Goal: Task Accomplishment & Management: Manage account settings

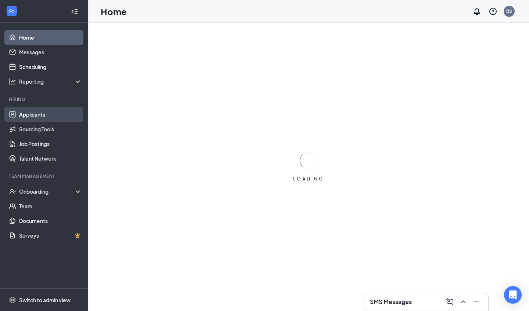
click at [29, 116] on link "Applicants" at bounding box center [50, 114] width 63 height 15
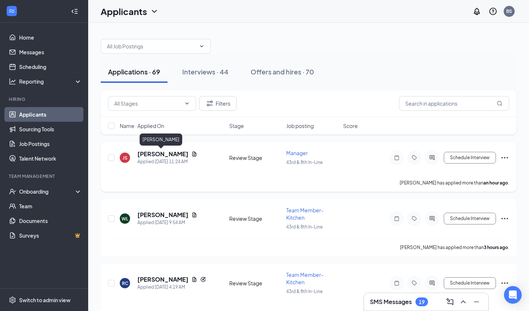
click at [161, 157] on h5 "[PERSON_NAME]" at bounding box center [162, 154] width 51 height 8
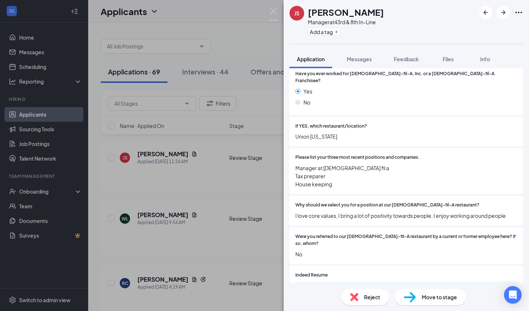
scroll to position [256, 0]
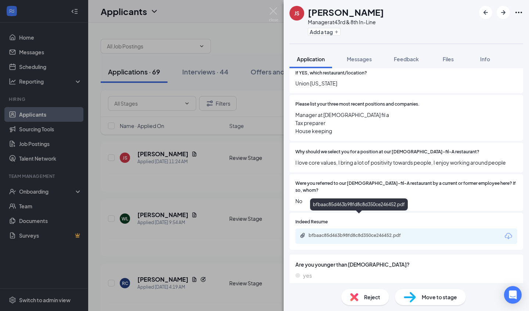
click at [382, 233] on div "bfbaac85d463b98fd8c8d350ce246452.pdf" at bounding box center [359, 236] width 103 height 6
click at [413, 301] on img at bounding box center [410, 297] width 12 height 11
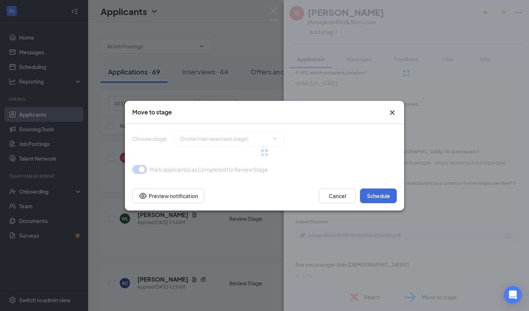
type input "Onsite Interview (next stage)"
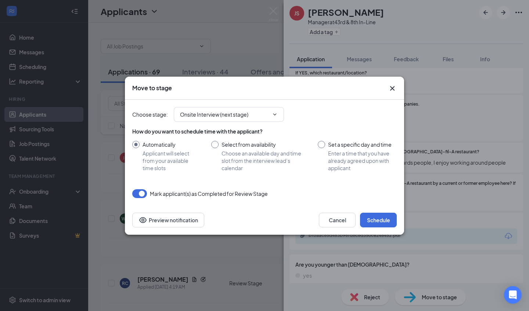
click at [235, 163] on span "Choose an available day and time slot from the interview lead’s calendar" at bounding box center [262, 161] width 82 height 22
click at [235, 163] on input "Select from availability Choose an available day and time slot from the intervi…" at bounding box center [257, 156] width 92 height 31
radio input "true"
radio input "false"
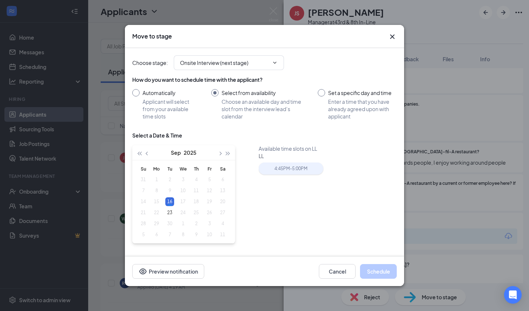
click at [272, 167] on div "4:45PM - 5:00PM" at bounding box center [290, 169] width 65 height 12
click at [375, 275] on button "Schedule" at bounding box center [378, 271] width 37 height 15
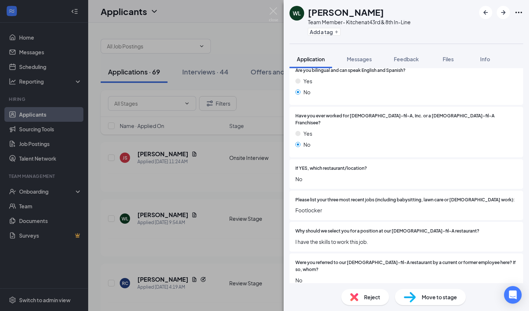
scroll to position [174, 0]
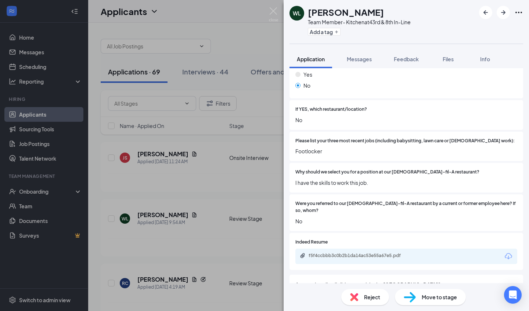
click at [373, 293] on span "Reject" at bounding box center [372, 297] width 16 height 8
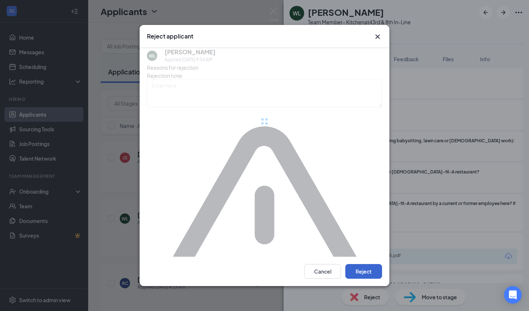
click at [367, 257] on div "Cancel Reject" at bounding box center [265, 271] width 250 height 29
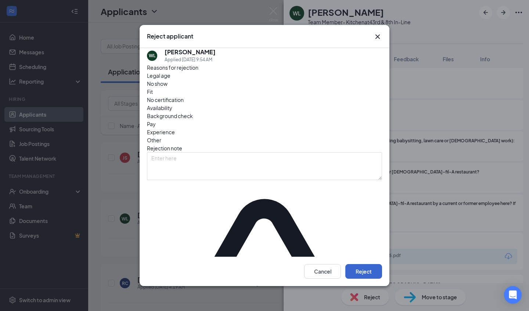
click at [365, 264] on button "Reject" at bounding box center [363, 271] width 37 height 15
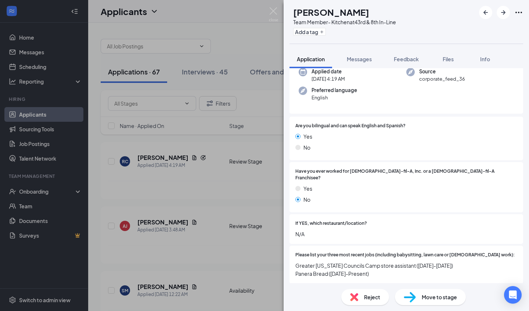
scroll to position [94, 0]
click at [365, 290] on div "Reject" at bounding box center [365, 297] width 48 height 16
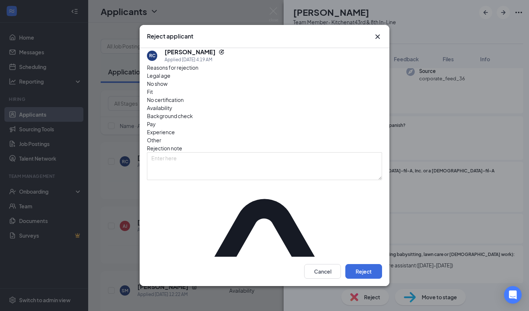
click at [370, 272] on div "Cancel Reject" at bounding box center [265, 271] width 250 height 29
click at [370, 264] on button "Reject" at bounding box center [363, 271] width 37 height 15
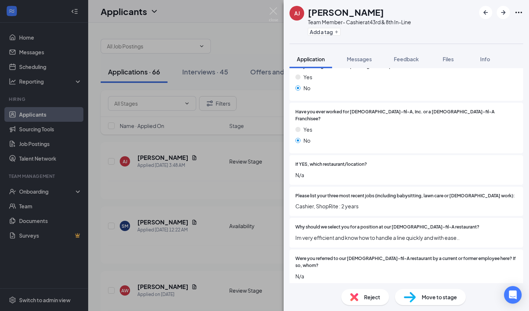
scroll to position [130, 0]
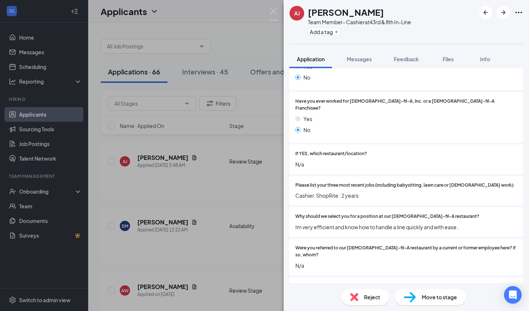
click at [368, 304] on div "Reject" at bounding box center [365, 297] width 48 height 16
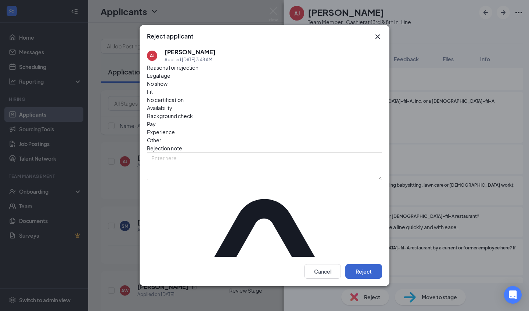
click at [369, 266] on button "Reject" at bounding box center [363, 271] width 37 height 15
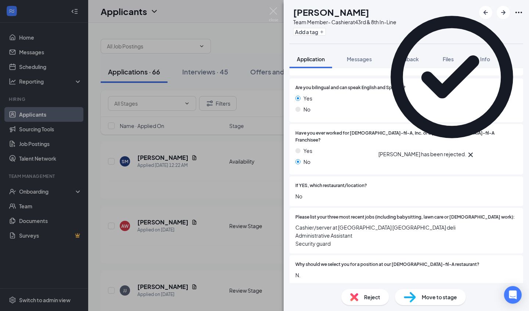
scroll to position [99, 0]
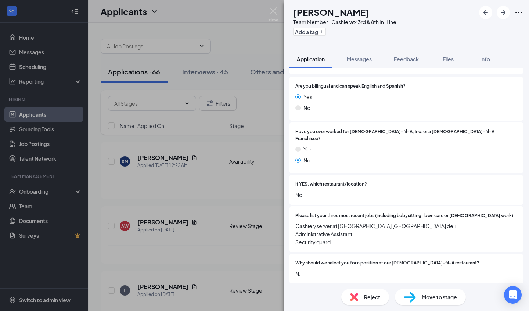
click at [370, 297] on span "Reject" at bounding box center [372, 297] width 16 height 8
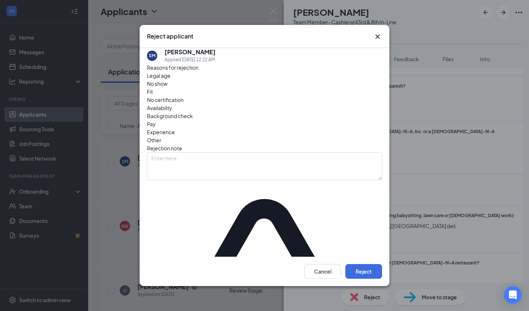
click at [376, 273] on div "Cancel Reject" at bounding box center [265, 271] width 250 height 29
click at [376, 267] on div "Cancel Reject" at bounding box center [265, 271] width 250 height 29
click at [376, 264] on button "Reject" at bounding box center [363, 271] width 37 height 15
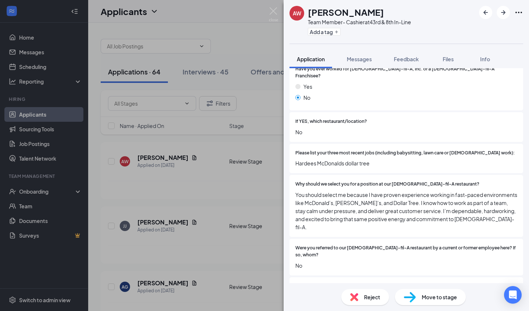
scroll to position [166, 0]
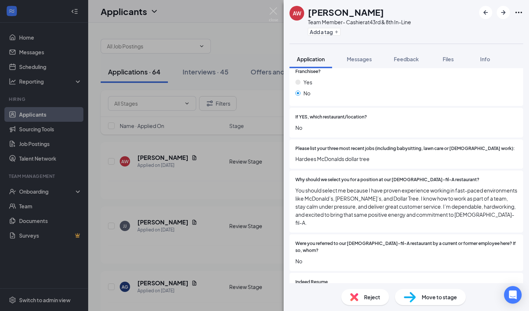
click at [352, 292] on div "Reject" at bounding box center [365, 297] width 48 height 16
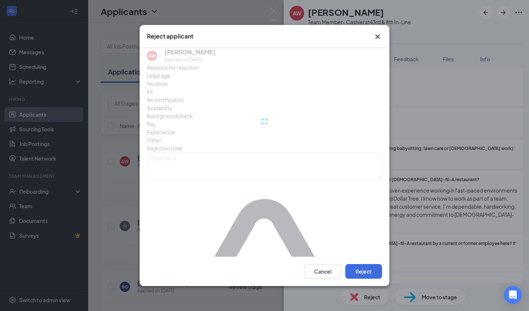
click at [343, 264] on div "Cancel Reject" at bounding box center [343, 271] width 78 height 15
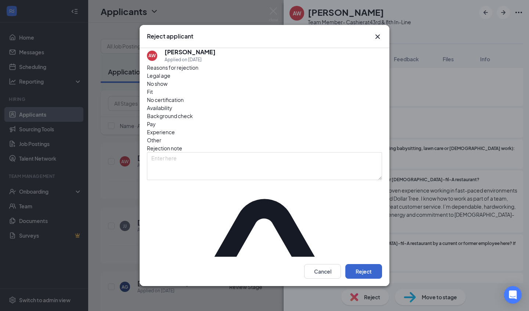
click at [347, 264] on button "Reject" at bounding box center [363, 271] width 37 height 15
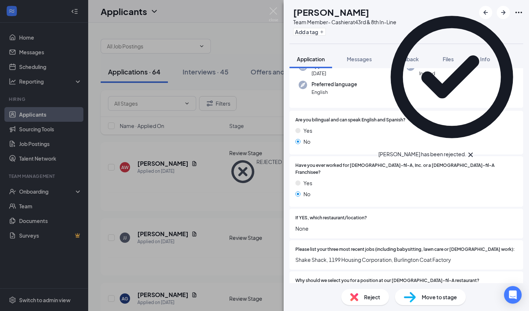
scroll to position [78, 0]
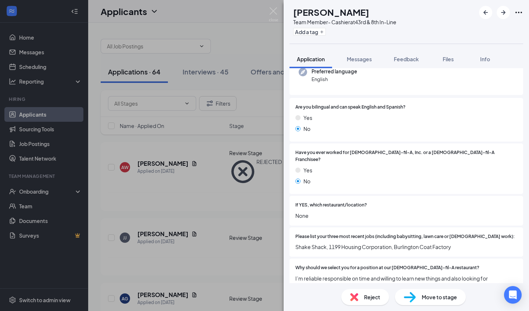
click at [359, 293] on div "Reject" at bounding box center [365, 297] width 48 height 16
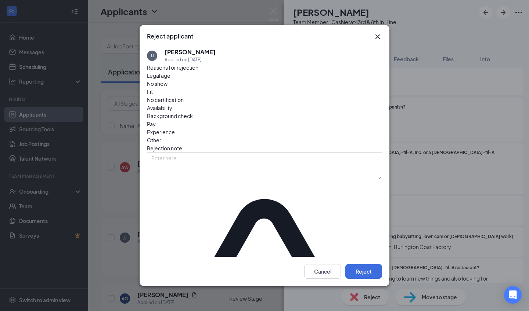
click at [363, 270] on div "Cancel Reject" at bounding box center [265, 271] width 250 height 29
click at [363, 264] on button "Reject" at bounding box center [363, 271] width 37 height 15
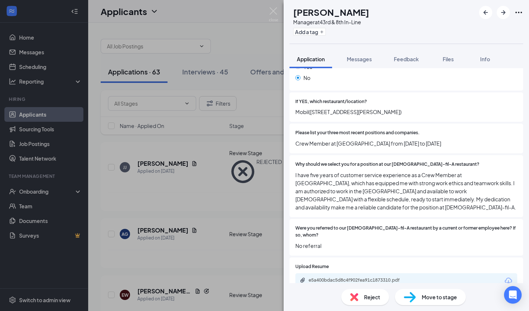
scroll to position [254, 0]
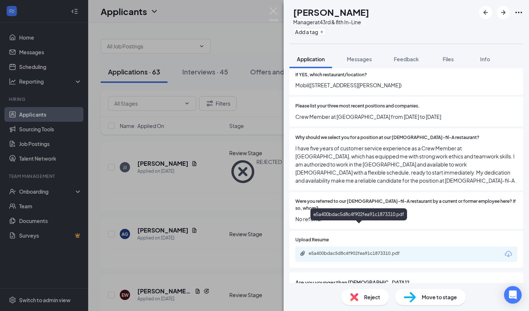
click at [358, 251] on div "e5a400bdac5d8c4f902fea91c1873310.pdf" at bounding box center [359, 254] width 103 height 6
click at [443, 300] on span "Move to stage" at bounding box center [439, 297] width 35 height 8
type input "Onsite Interview (next stage)"
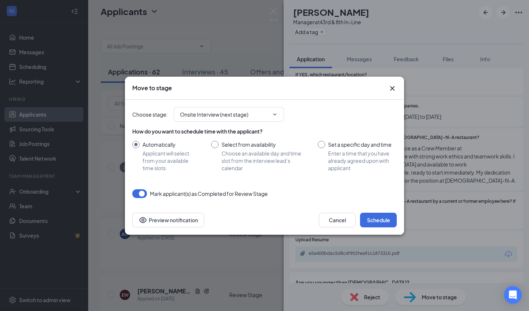
click at [246, 165] on span "Choose an available day and time slot from the interview lead’s calendar" at bounding box center [262, 161] width 82 height 22
click at [246, 165] on input "Select from availability Choose an available day and time slot from the intervi…" at bounding box center [257, 156] width 92 height 31
radio input "true"
radio input "false"
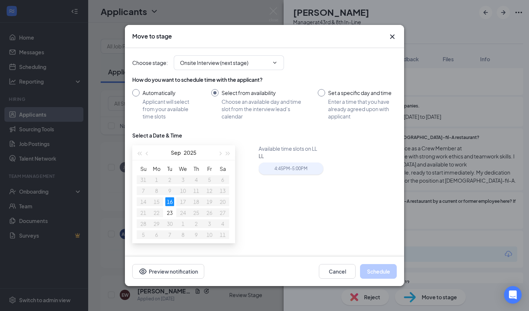
click at [276, 172] on div "4:45PM - 5:00PM" at bounding box center [290, 169] width 65 height 12
click at [391, 264] on button "Schedule" at bounding box center [378, 271] width 37 height 15
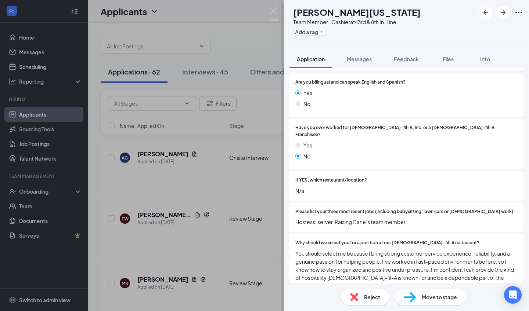
scroll to position [185, 0]
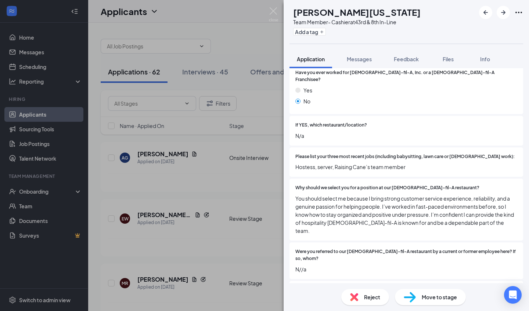
click at [373, 295] on span "Reject" at bounding box center [372, 297] width 16 height 8
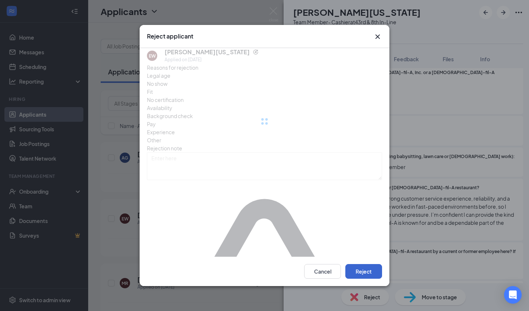
click at [372, 264] on button "Reject" at bounding box center [363, 271] width 37 height 15
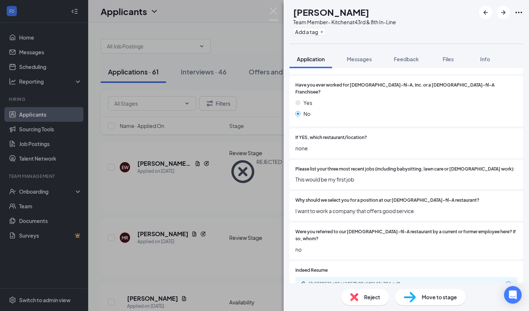
scroll to position [174, 0]
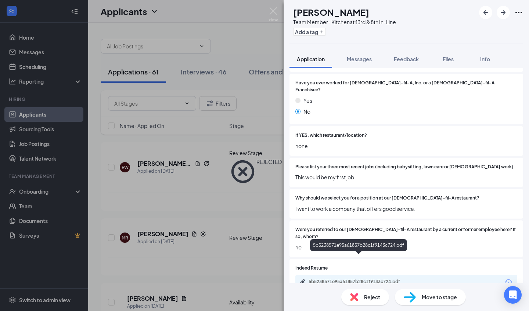
click at [395, 279] on div "5b5238571e95a61857b28c1f9143c724.pdf" at bounding box center [359, 282] width 103 height 6
click at [360, 299] on div "Reject" at bounding box center [365, 297] width 48 height 16
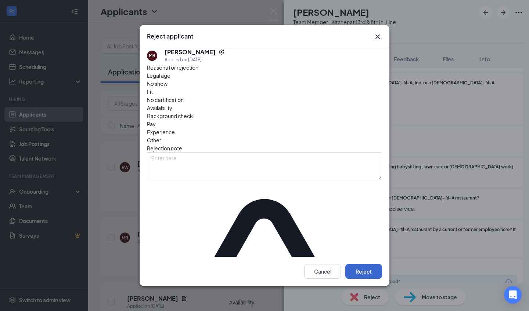
click at [375, 264] on button "Reject" at bounding box center [363, 271] width 37 height 15
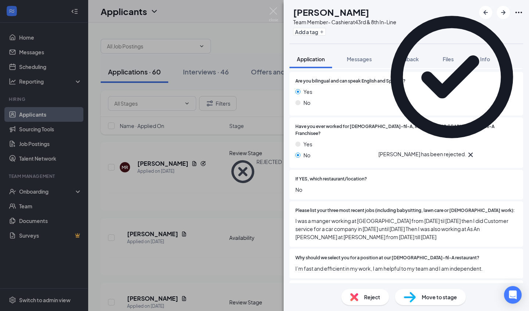
scroll to position [119, 0]
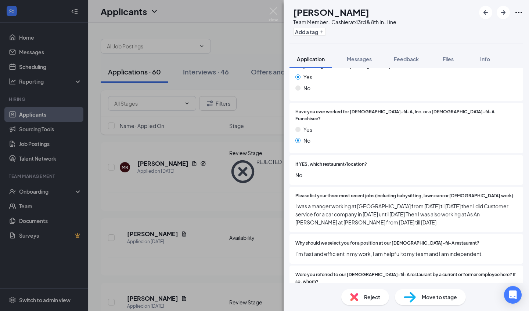
click at [369, 294] on span "Reject" at bounding box center [372, 297] width 16 height 8
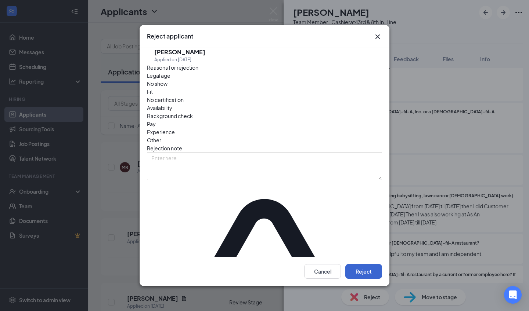
click at [372, 265] on button "Reject" at bounding box center [363, 271] width 37 height 15
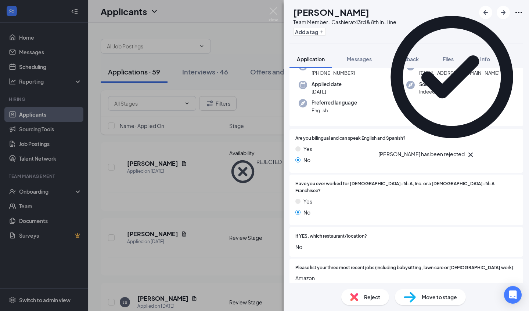
scroll to position [75, 0]
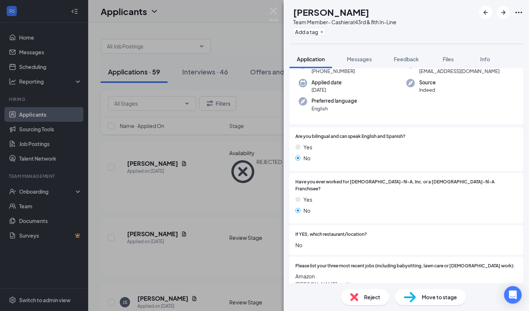
click at [364, 297] on span "Reject" at bounding box center [372, 297] width 16 height 8
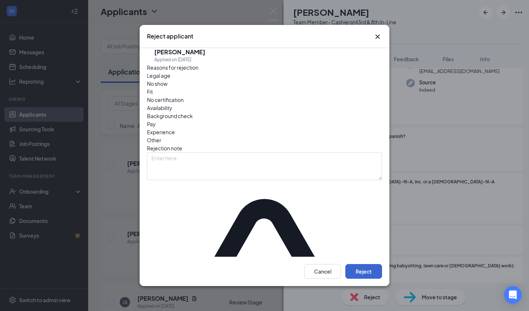
click at [369, 264] on button "Reject" at bounding box center [363, 271] width 37 height 15
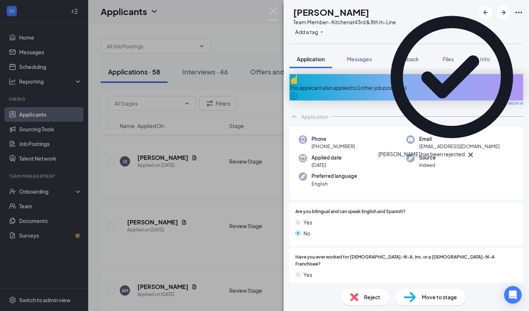
scroll to position [35, 0]
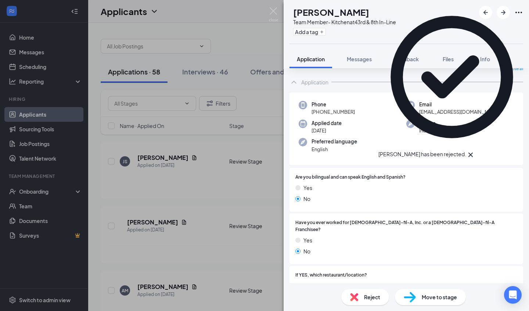
click at [367, 294] on span "Reject" at bounding box center [372, 297] width 16 height 8
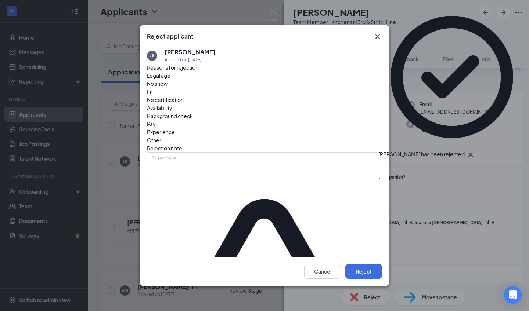
click at [372, 270] on div "Cancel Reject" at bounding box center [265, 271] width 250 height 29
click at [372, 265] on button "Reject" at bounding box center [363, 271] width 37 height 15
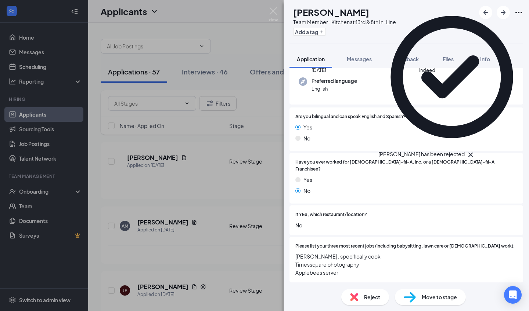
scroll to position [90, 0]
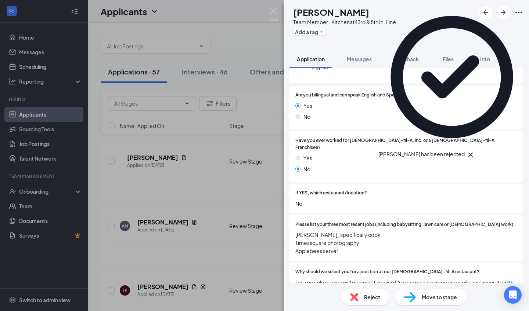
click at [369, 292] on div "Reject" at bounding box center [365, 297] width 48 height 16
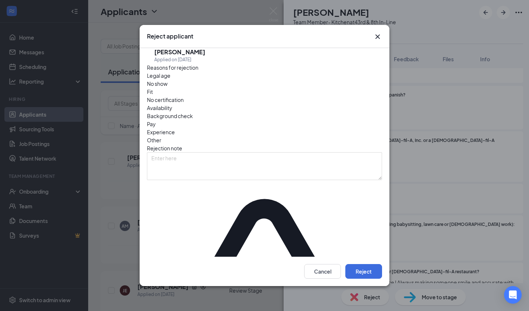
click at [370, 257] on div "Cancel Reject" at bounding box center [265, 271] width 250 height 29
click at [369, 264] on button "Reject" at bounding box center [363, 271] width 37 height 15
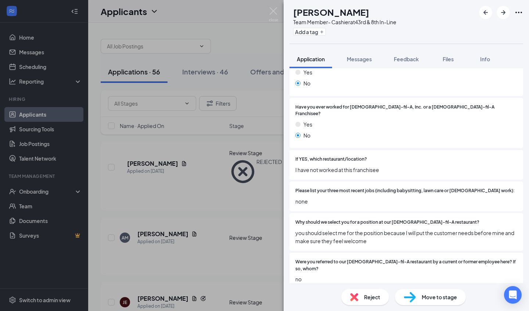
scroll to position [159, 0]
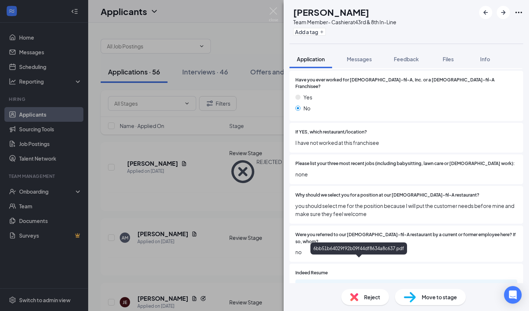
click at [368, 284] on div "6bb51b64029f92b09f44df8634a8c637.pdf" at bounding box center [359, 287] width 103 height 6
click at [419, 286] on div "Reject Move to stage" at bounding box center [405, 297] width 245 height 28
click at [420, 294] on div "Move to stage" at bounding box center [430, 297] width 71 height 16
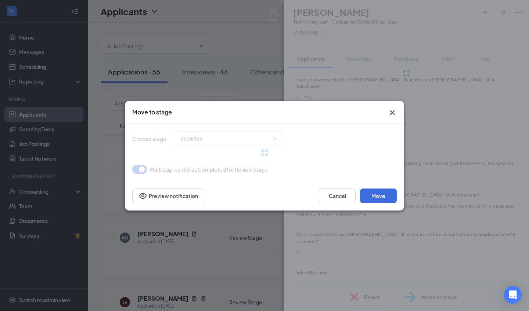
type input "Onsite Interview (next stage)"
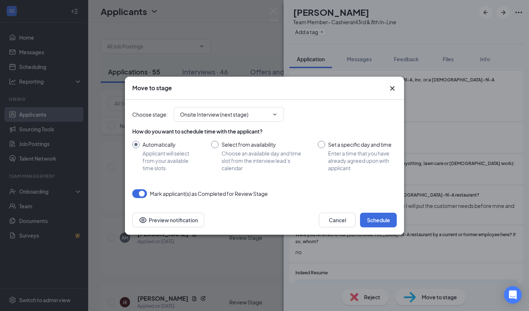
click at [286, 155] on span "Choose an available day and time slot from the interview lead’s calendar" at bounding box center [262, 161] width 82 height 22
click at [286, 155] on input "Select from availability Choose an available day and time slot from the intervi…" at bounding box center [257, 156] width 92 height 31
radio input "true"
radio input "false"
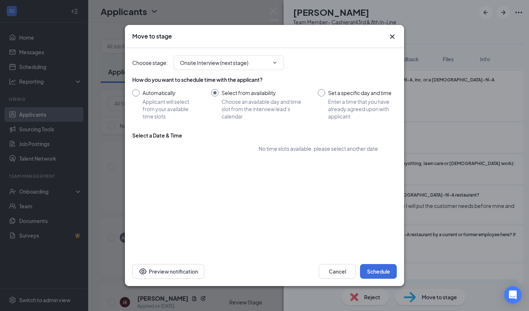
type input "[DATE]"
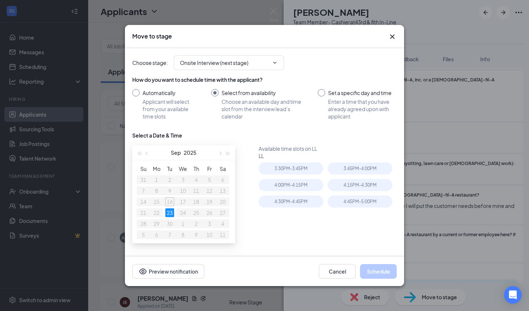
click at [301, 175] on div "3:30PM - 3:45PM" at bounding box center [292, 171] width 69 height 17
click at [275, 169] on div "3:30PM - 3:45PM" at bounding box center [290, 169] width 65 height 12
click at [371, 266] on button "Schedule" at bounding box center [378, 271] width 37 height 15
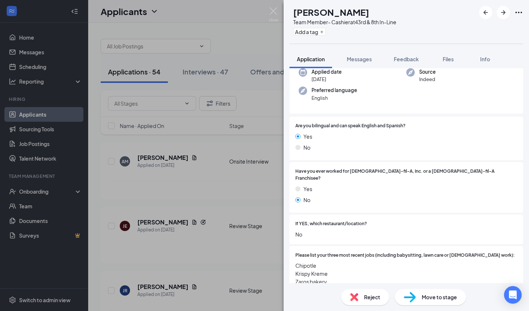
scroll to position [86, 0]
click at [364, 287] on div "Reject Move to stage" at bounding box center [405, 297] width 245 height 28
click at [364, 300] on span "Reject" at bounding box center [372, 297] width 16 height 8
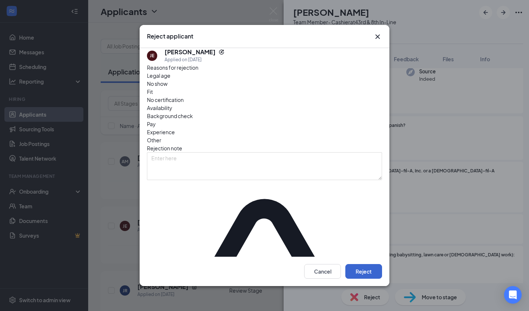
click at [365, 264] on button "Reject" at bounding box center [363, 271] width 37 height 15
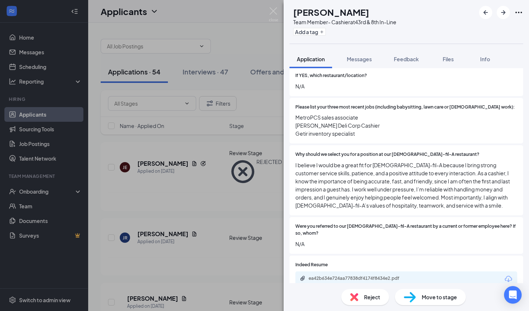
scroll to position [207, 0]
click at [368, 289] on div "Reject" at bounding box center [365, 297] width 48 height 16
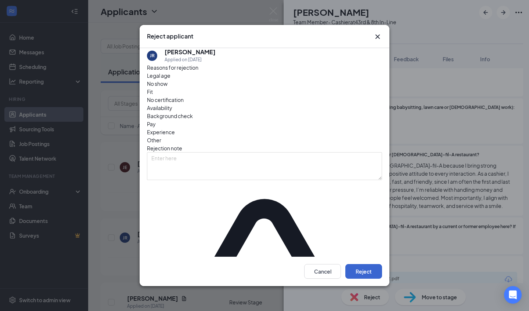
click at [373, 264] on button "Reject" at bounding box center [363, 271] width 37 height 15
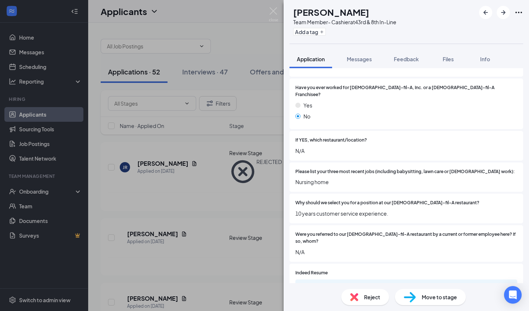
scroll to position [176, 0]
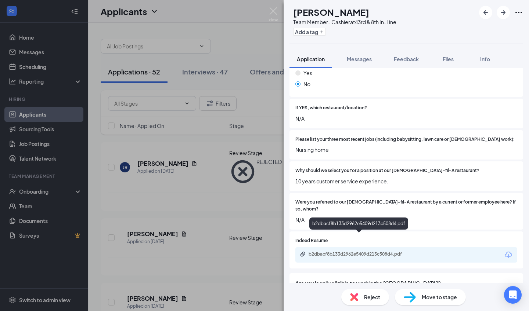
click at [372, 252] on div "b2dbacf8b133d2962e5409d213c508d4.pdf" at bounding box center [359, 255] width 103 height 6
click at [358, 296] on div "Reject" at bounding box center [365, 297] width 48 height 16
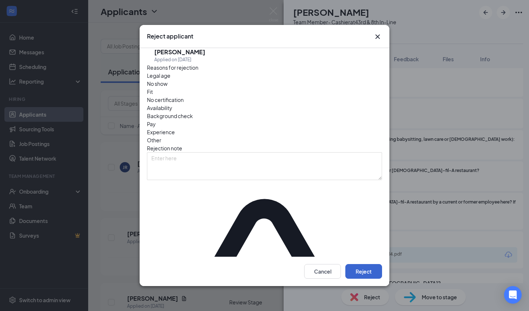
click at [363, 266] on button "Reject" at bounding box center [363, 271] width 37 height 15
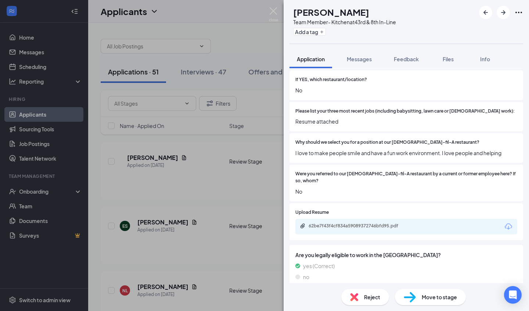
scroll to position [210, 0]
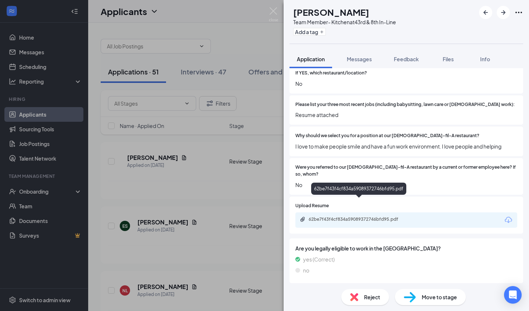
click at [355, 217] on div "62be7f43f4cf834a59089372746bfd95.pdf" at bounding box center [359, 220] width 119 height 7
click at [386, 298] on div "Reject" at bounding box center [365, 297] width 48 height 16
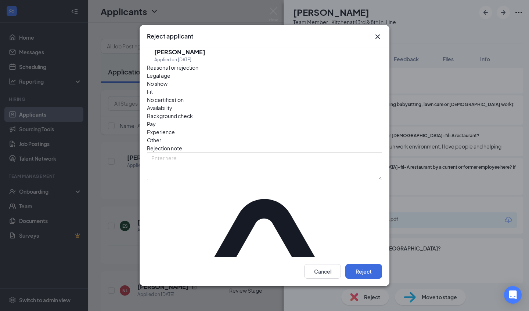
click at [384, 266] on div "Cancel Reject" at bounding box center [265, 271] width 250 height 29
click at [378, 264] on button "Reject" at bounding box center [363, 271] width 37 height 15
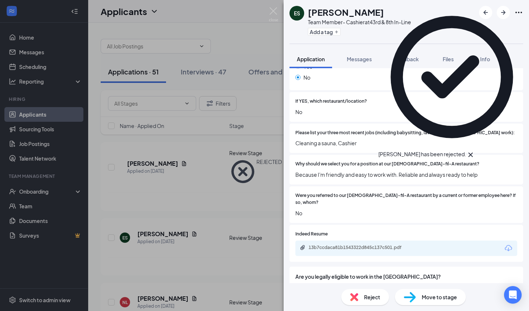
scroll to position [188, 0]
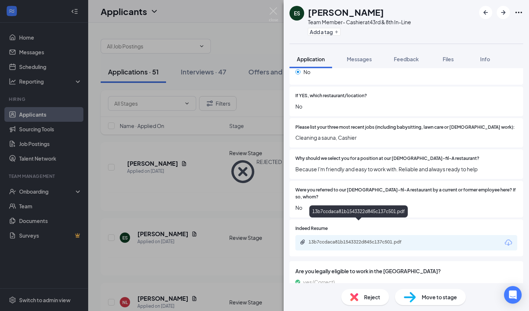
click at [367, 239] on div "13b7ccdaca81b1543322d845c137c501.pdf" at bounding box center [359, 242] width 103 height 6
click at [363, 294] on div "Reject" at bounding box center [365, 297] width 48 height 16
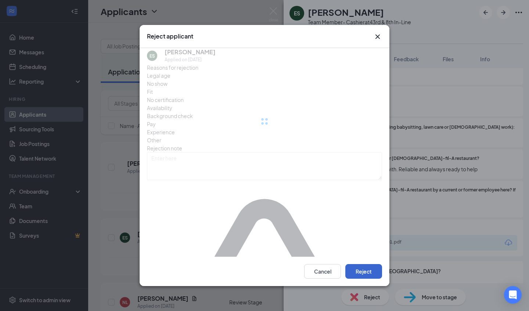
click at [374, 264] on button "Reject" at bounding box center [363, 271] width 37 height 15
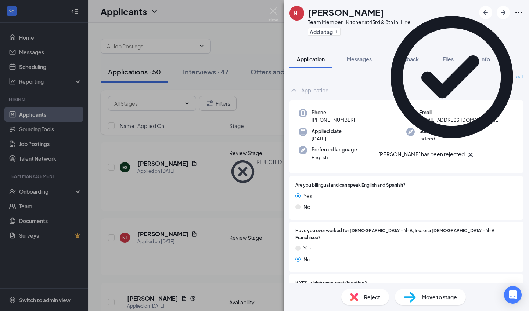
scroll to position [79, 0]
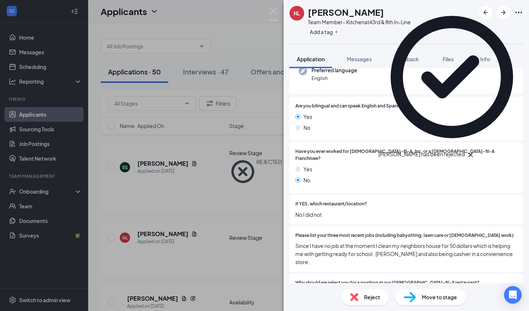
click at [361, 288] on div "Reject Move to stage" at bounding box center [405, 297] width 245 height 28
click at [361, 296] on div "Reject" at bounding box center [365, 297] width 48 height 16
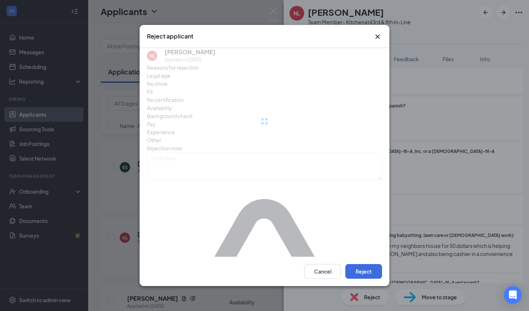
click at [353, 257] on div "Cancel Reject" at bounding box center [265, 271] width 250 height 29
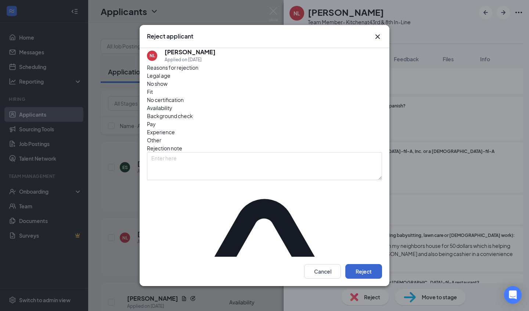
click at [354, 264] on button "Reject" at bounding box center [363, 271] width 37 height 15
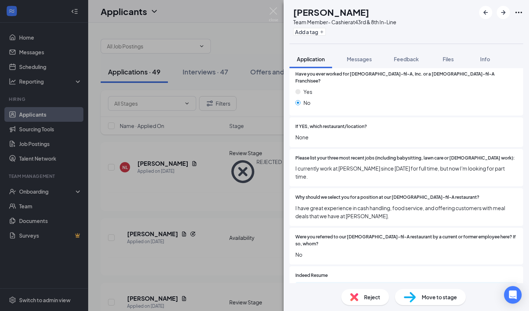
scroll to position [185, 0]
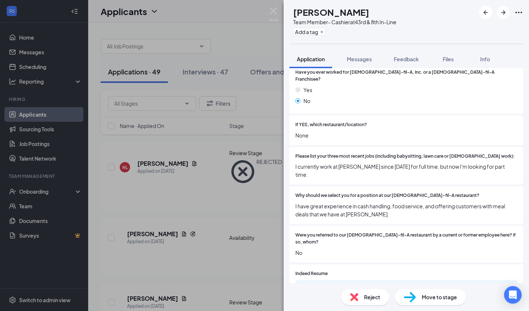
click at [351, 285] on div "125c69c21a9455a7068238bc44be90fb.pdf" at bounding box center [359, 288] width 103 height 6
click at [443, 297] on span "Move to stage" at bounding box center [439, 297] width 35 height 8
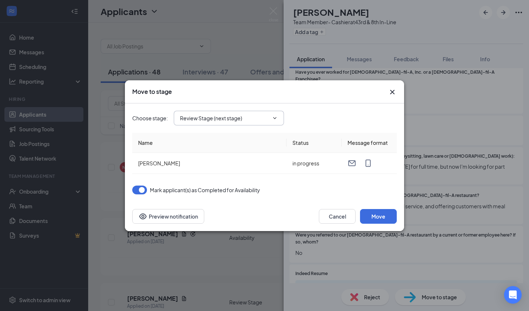
click at [264, 120] on input "Review Stage (next stage)" at bounding box center [224, 118] width 89 height 8
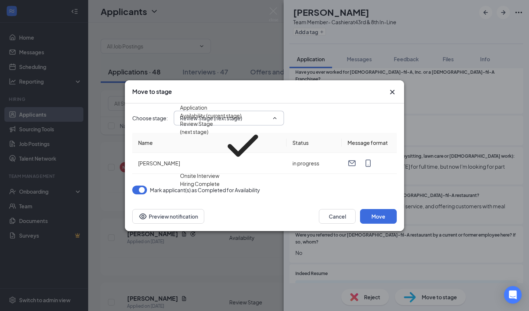
click at [223, 172] on div "Onsite Interview" at bounding box center [224, 176] width 89 height 8
type input "Onsite Interview"
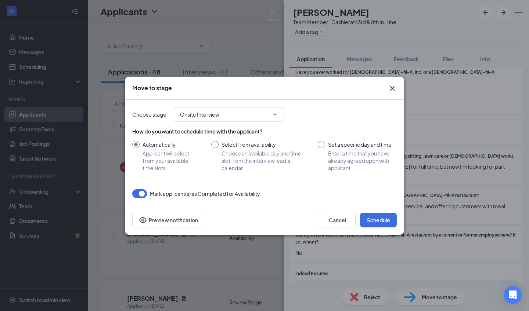
click at [268, 160] on span "Choose an available day and time slot from the interview lead’s calendar" at bounding box center [262, 161] width 82 height 22
click at [268, 160] on input "Select from availability Choose an available day and time slot from the intervi…" at bounding box center [257, 156] width 92 height 31
radio input "true"
radio input "false"
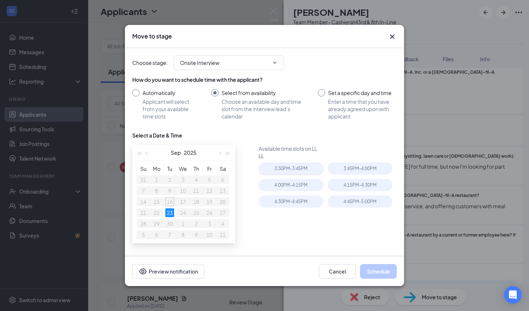
click at [295, 169] on div "3:30PM - 3:45PM" at bounding box center [290, 169] width 65 height 12
click at [375, 269] on button "Schedule" at bounding box center [378, 271] width 37 height 15
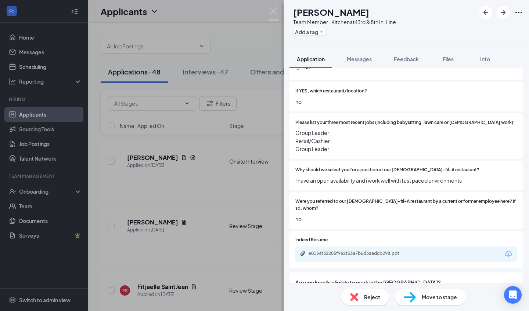
scroll to position [229, 0]
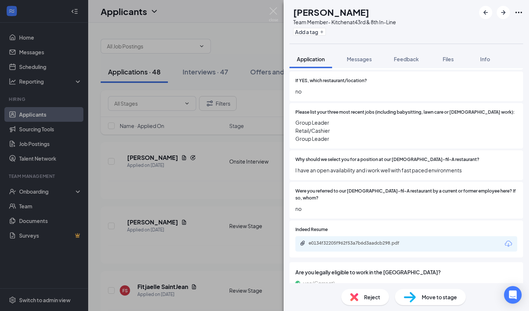
click at [378, 240] on div "e0134f32205f962f53a7b6d3aadcb298.pdf" at bounding box center [359, 243] width 119 height 7
click at [437, 305] on div "Move to stage" at bounding box center [430, 297] width 71 height 16
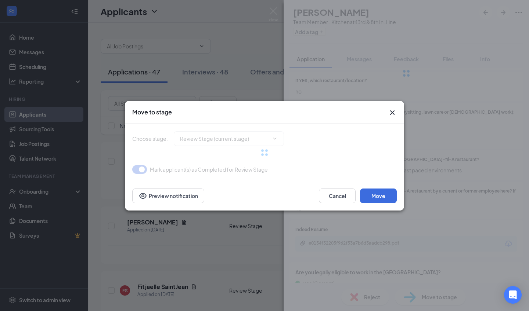
type input "Onsite Interview (next stage)"
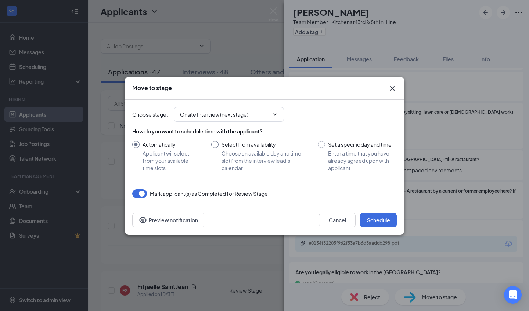
click at [239, 158] on span "Choose an available day and time slot from the interview lead’s calendar" at bounding box center [262, 161] width 82 height 22
click at [239, 158] on input "Select from availability Choose an available day and time slot from the intervi…" at bounding box center [257, 156] width 92 height 31
radio input "true"
radio input "false"
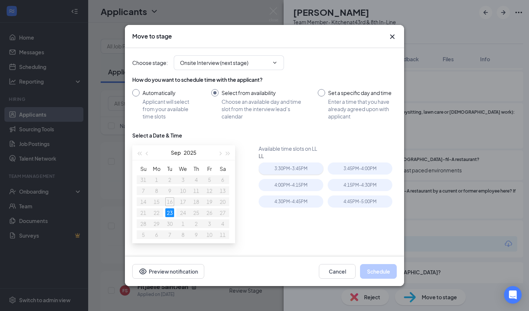
click at [275, 169] on div "3:30PM - 3:45PM" at bounding box center [290, 169] width 65 height 12
click at [371, 271] on button "Schedule" at bounding box center [378, 271] width 37 height 15
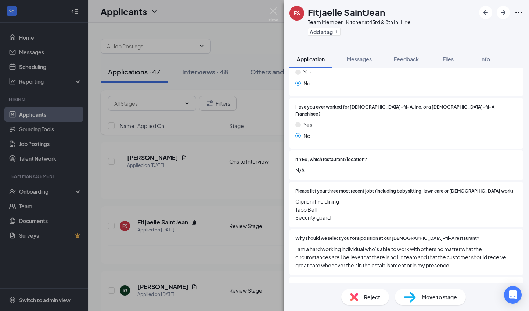
scroll to position [130, 0]
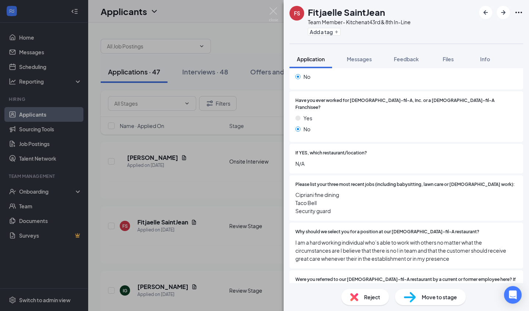
click at [372, 292] on div "Reject" at bounding box center [365, 297] width 48 height 16
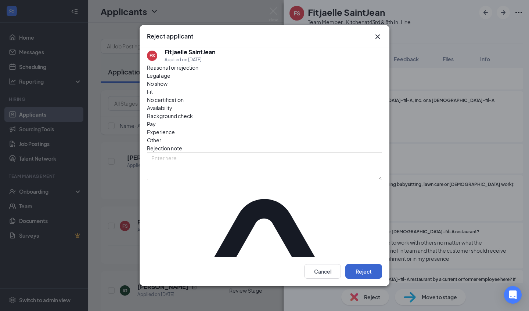
click at [366, 265] on button "Reject" at bounding box center [363, 271] width 37 height 15
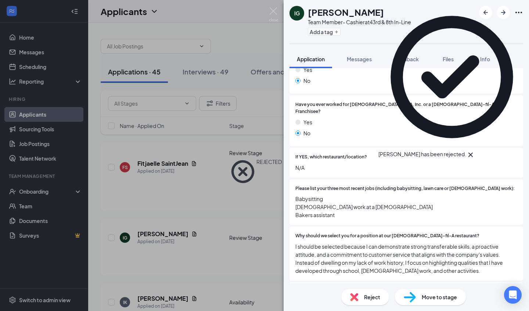
scroll to position [127, 0]
click at [365, 294] on span "Reject" at bounding box center [372, 297] width 16 height 8
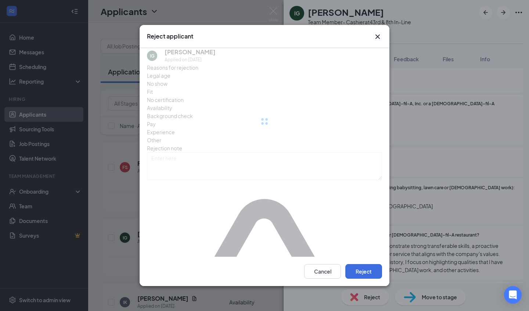
click at [366, 267] on div "Cancel Reject" at bounding box center [265, 271] width 250 height 29
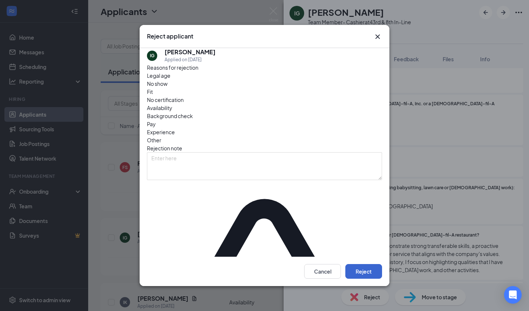
click at [366, 264] on button "Reject" at bounding box center [363, 271] width 37 height 15
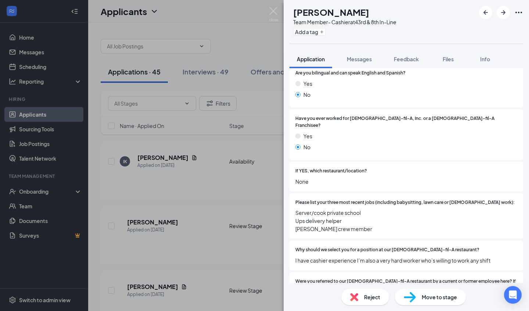
scroll to position [123, 0]
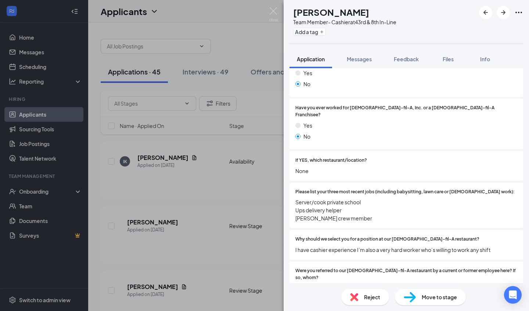
click at [366, 299] on span "Reject" at bounding box center [372, 297] width 16 height 8
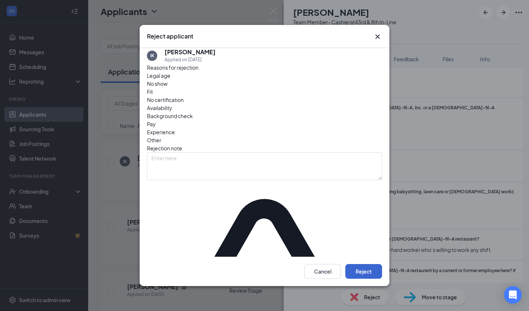
click at [365, 264] on button "Reject" at bounding box center [363, 271] width 37 height 15
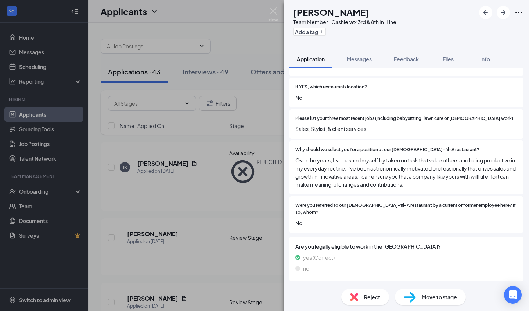
scroll to position [232, 0]
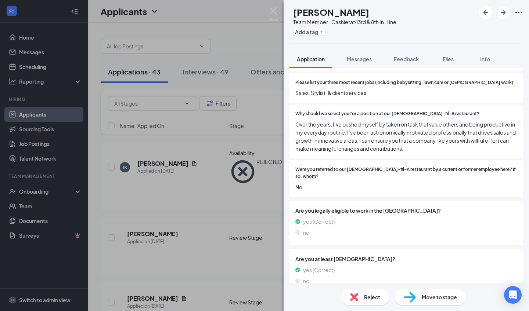
click at [365, 297] on span "Reject" at bounding box center [372, 297] width 16 height 8
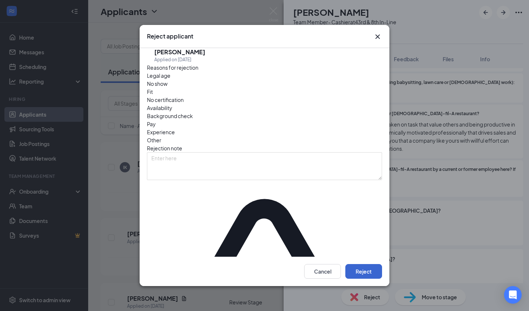
click at [359, 264] on button "Reject" at bounding box center [363, 271] width 37 height 15
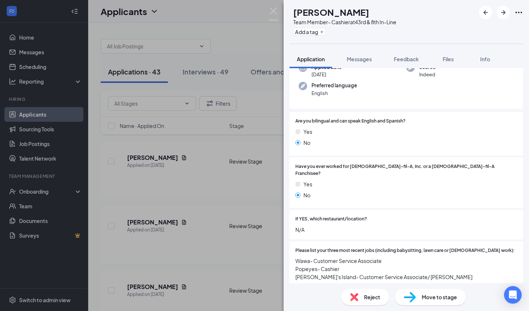
scroll to position [66, 0]
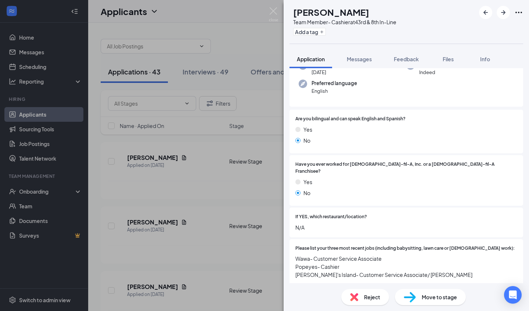
click at [369, 291] on div "Reject" at bounding box center [365, 297] width 48 height 16
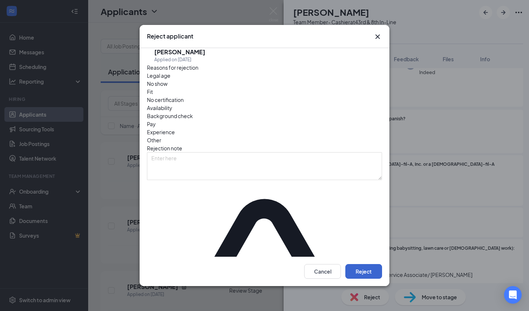
click at [370, 264] on button "Reject" at bounding box center [363, 271] width 37 height 15
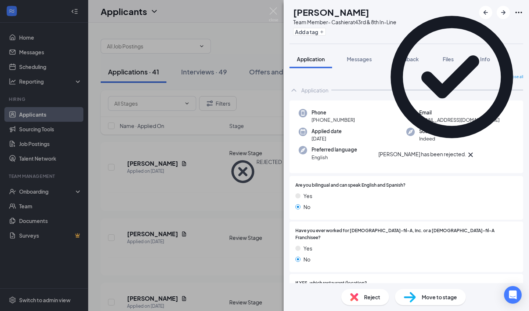
click at [366, 292] on div "Reject" at bounding box center [365, 297] width 48 height 16
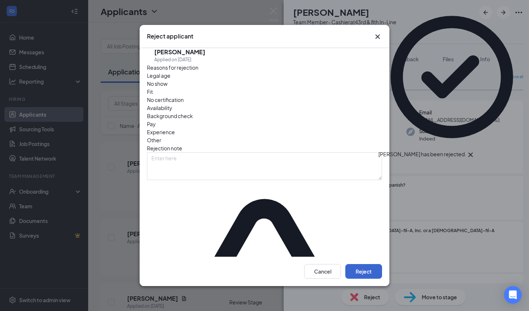
click at [360, 264] on button "Reject" at bounding box center [363, 271] width 37 height 15
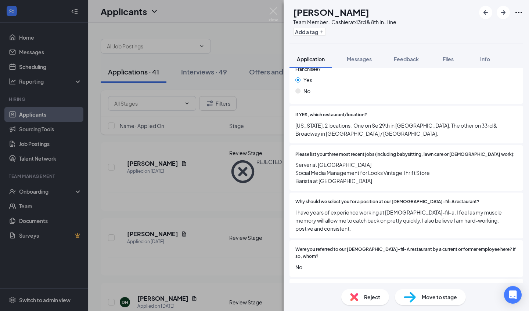
scroll to position [193, 0]
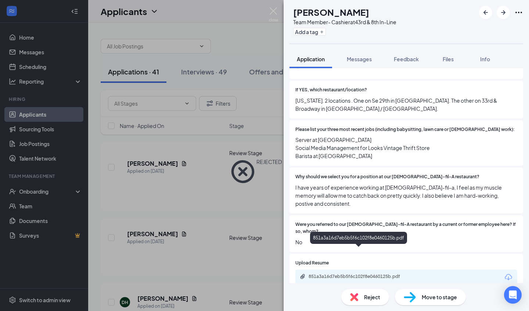
click at [356, 274] on div "851a3a16d7eb5b5f6c102f8e0460125b.pdf" at bounding box center [359, 277] width 103 height 6
drag, startPoint x: 387, startPoint y: 13, endPoint x: 310, endPoint y: 15, distance: 76.4
click at [310, 15] on h1 "[PERSON_NAME]" at bounding box center [331, 12] width 76 height 12
copy h1 "[PERSON_NAME]"
click at [419, 292] on div "Move to stage" at bounding box center [430, 297] width 71 height 16
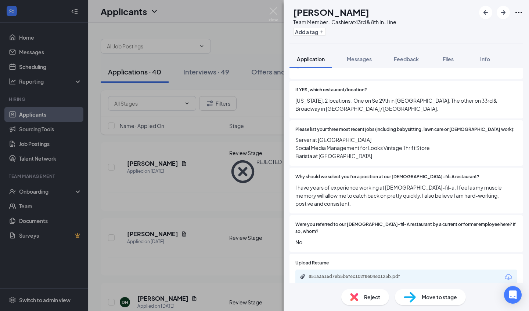
type input "Onsite Interview (next stage)"
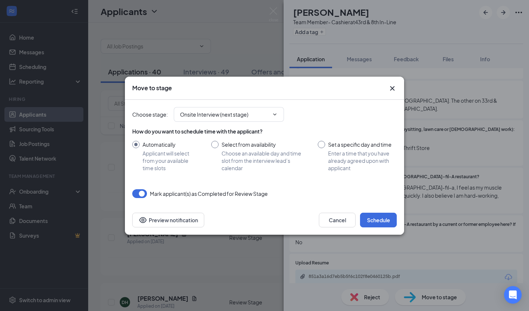
click at [235, 171] on span "Choose an available day and time slot from the interview lead’s calendar" at bounding box center [262, 161] width 82 height 22
click at [235, 171] on input "Select from availability Choose an available day and time slot from the intervi…" at bounding box center [257, 156] width 92 height 31
radio input "true"
radio input "false"
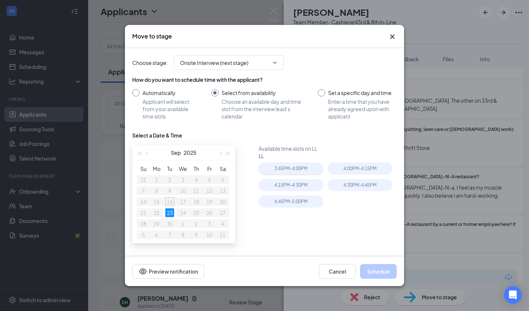
click at [268, 169] on div "3:45PM - 4:00PM" at bounding box center [290, 169] width 65 height 12
click at [383, 271] on button "Schedule" at bounding box center [378, 271] width 37 height 15
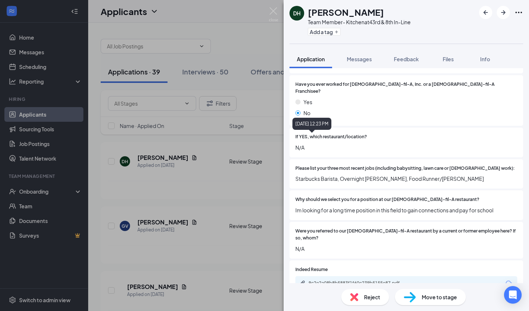
scroll to position [147, 0]
click at [366, 299] on span "Reject" at bounding box center [372, 297] width 16 height 8
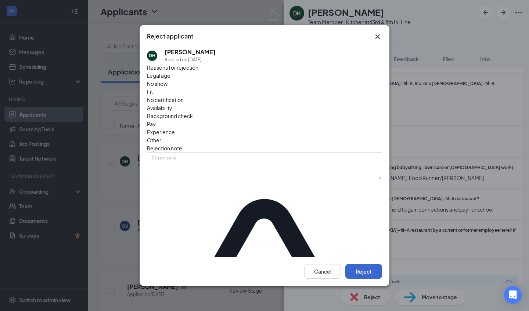
click at [365, 264] on button "Reject" at bounding box center [363, 271] width 37 height 15
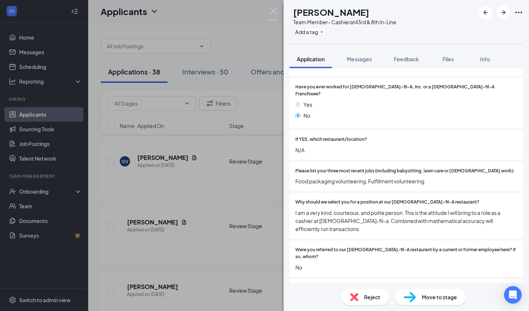
scroll to position [197, 0]
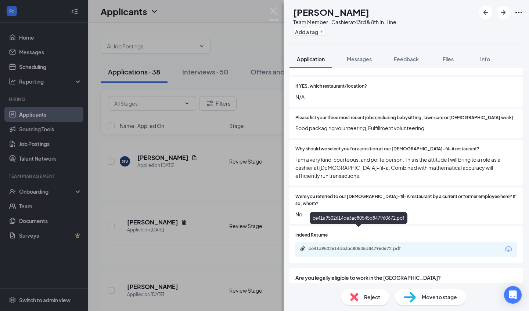
click at [354, 246] on div "ce41a9502614de3ac80545d847960672.pdf" at bounding box center [359, 249] width 119 height 7
click at [426, 297] on span "Move to stage" at bounding box center [439, 297] width 35 height 8
type input "Onsite Interview (next stage)"
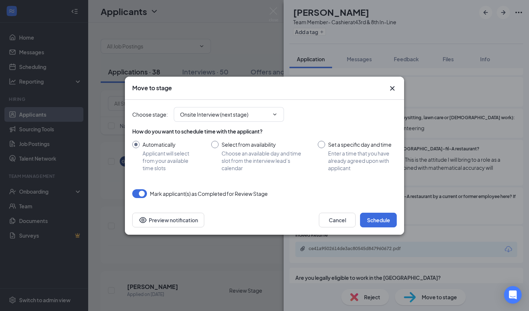
click at [245, 153] on span "Choose an available day and time slot from the interview lead’s calendar" at bounding box center [262, 161] width 82 height 22
click at [245, 153] on input "Select from availability Choose an available day and time slot from the intervi…" at bounding box center [257, 156] width 92 height 31
radio input "true"
radio input "false"
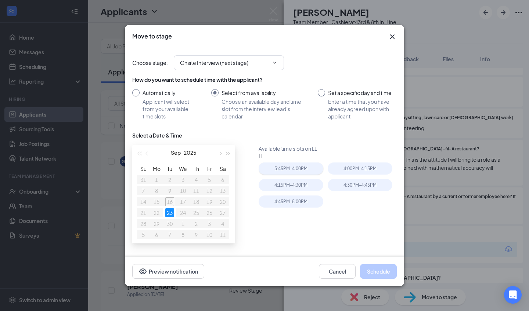
click at [282, 171] on div "3:45PM - 4:00PM" at bounding box center [290, 169] width 65 height 12
click at [378, 278] on button "Schedule" at bounding box center [378, 271] width 37 height 15
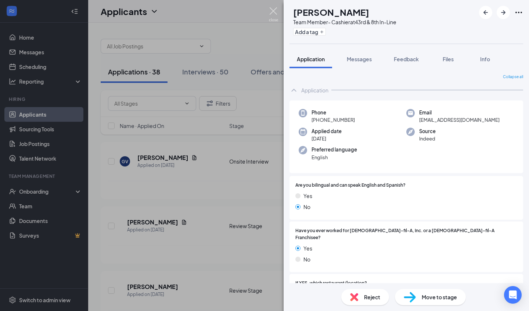
click at [274, 17] on img at bounding box center [273, 14] width 9 height 14
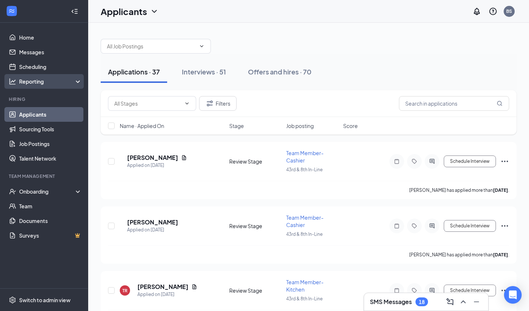
scroll to position [1, 0]
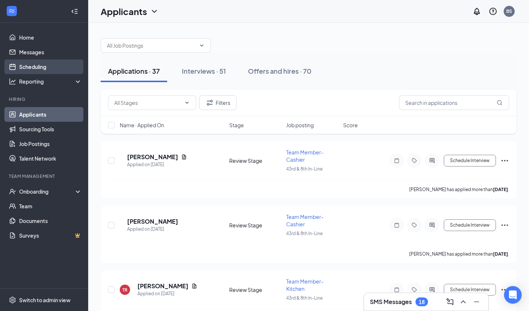
click at [44, 72] on link "Scheduling" at bounding box center [50, 66] width 63 height 15
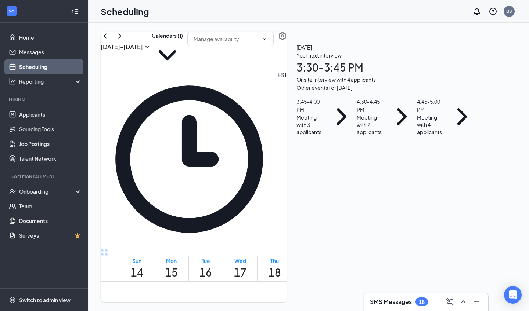
click at [149, 48] on icon "SmallChevronDown" at bounding box center [147, 47] width 4 height 2
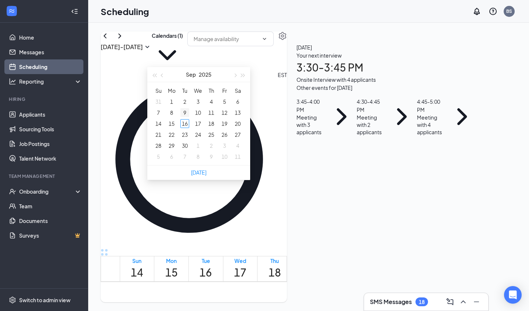
type input "[DATE]"
click at [183, 134] on div "23" at bounding box center [184, 134] width 9 height 9
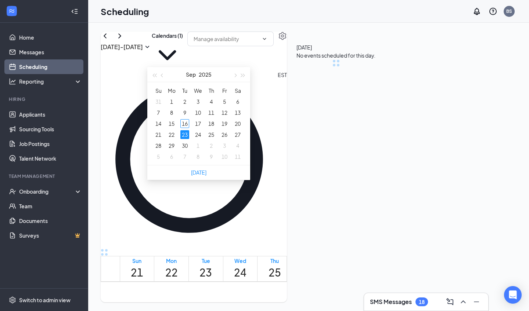
scroll to position [361, 0]
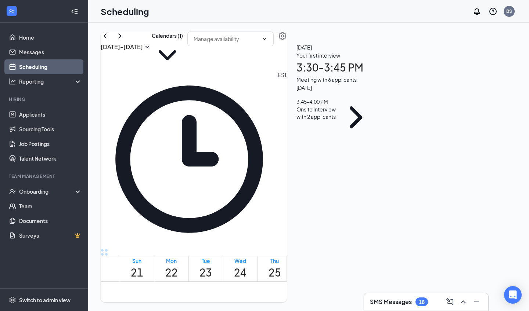
click at [336, 120] on div "Onsite Interview with 2 applicants" at bounding box center [316, 113] width 40 height 15
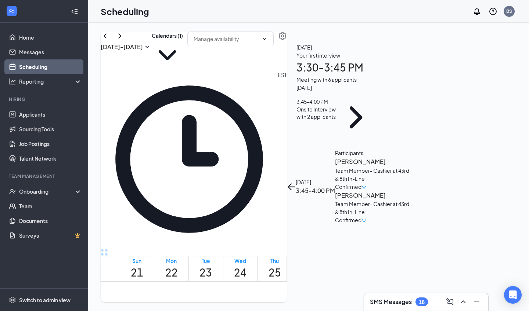
click at [361, 183] on span "Confirmed" at bounding box center [348, 187] width 26 height 8
click at [476, 112] on span "Request Reschedule" at bounding box center [459, 115] width 50 height 8
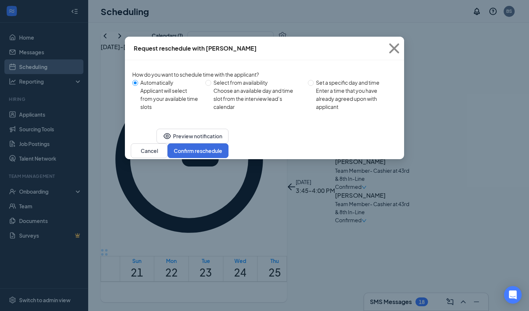
click at [319, 90] on div "Enter a time that you have already agreed upon with applicant" at bounding box center [353, 99] width 75 height 24
click at [314, 86] on input "Set a specific day and time Enter a time that you have already agreed upon with…" at bounding box center [311, 83] width 6 height 6
radio input "true"
radio input "false"
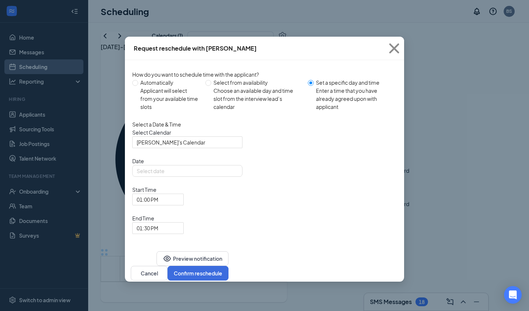
type input "[DATE]"
click at [232, 175] on div "[DATE]" at bounding box center [187, 171] width 101 height 8
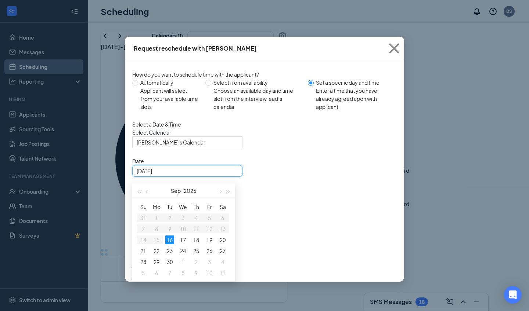
click at [173, 194] on span "01:00 PM" at bounding box center [155, 204] width 36 height 20
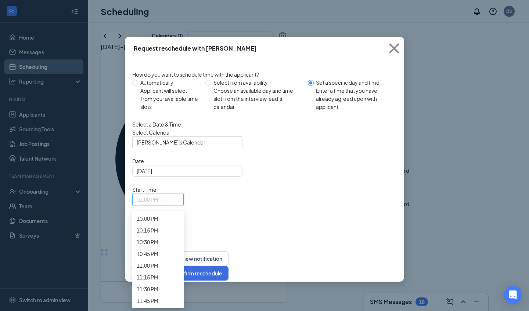
scroll to position [1061, 0]
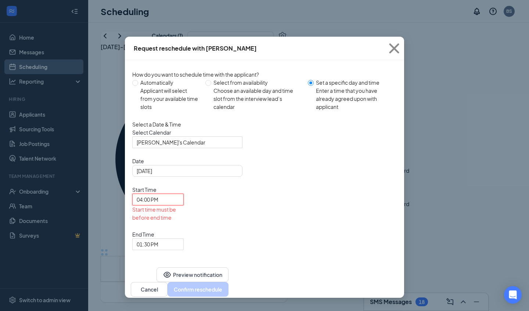
click at [184, 231] on div "End Time 01:30 PM" at bounding box center [157, 241] width 51 height 20
click at [158, 239] on span "01:30 PM" at bounding box center [148, 244] width 22 height 11
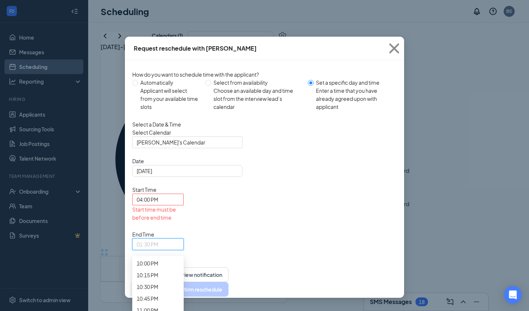
scroll to position [1066, 0]
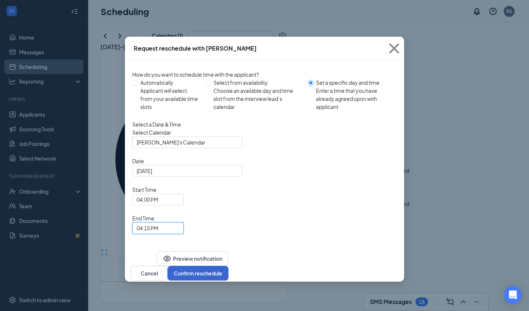
click at [228, 266] on button "Confirm reschedule" at bounding box center [197, 273] width 61 height 15
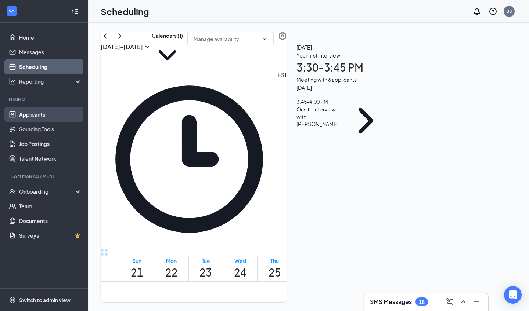
click at [35, 114] on link "Applicants" at bounding box center [50, 114] width 63 height 15
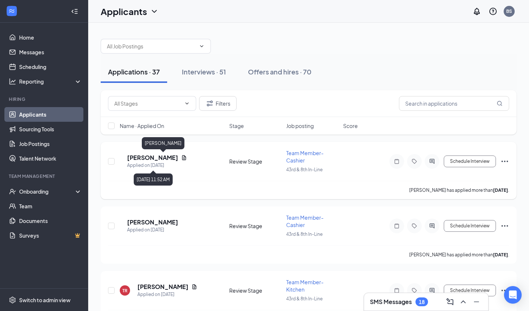
click at [178, 154] on h5 "[PERSON_NAME]" at bounding box center [152, 158] width 51 height 8
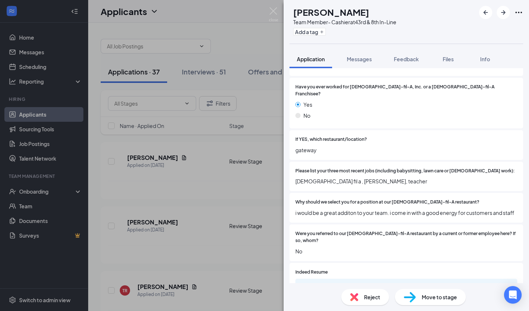
scroll to position [170, 0]
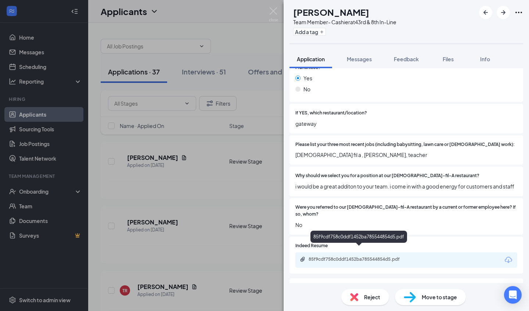
click at [365, 257] on div "85f9cdf758c0ddf1452ba785544854d5.pdf" at bounding box center [359, 260] width 119 height 7
click at [367, 299] on span "Reject" at bounding box center [372, 297] width 16 height 8
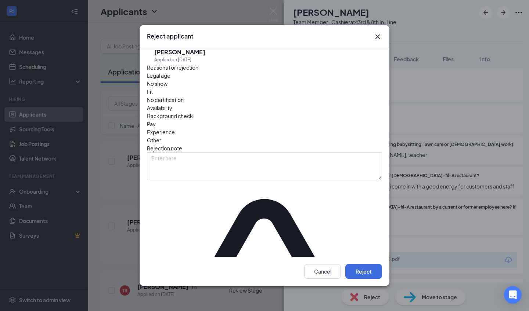
click at [361, 271] on div "Cancel Reject" at bounding box center [265, 271] width 250 height 29
click at [362, 264] on button "Reject" at bounding box center [363, 271] width 37 height 15
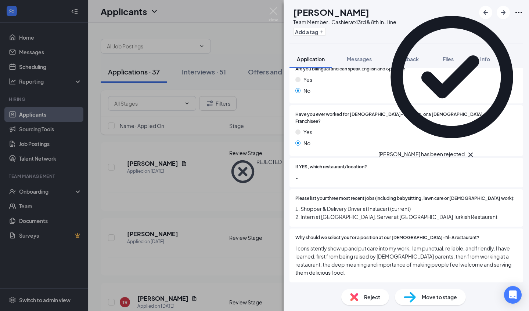
scroll to position [126, 0]
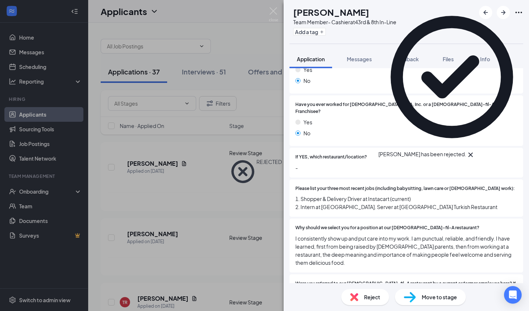
click at [365, 295] on span "Reject" at bounding box center [372, 297] width 16 height 8
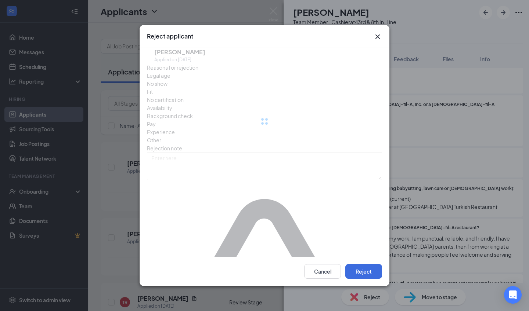
click at [366, 257] on div "Cancel Reject" at bounding box center [265, 271] width 250 height 29
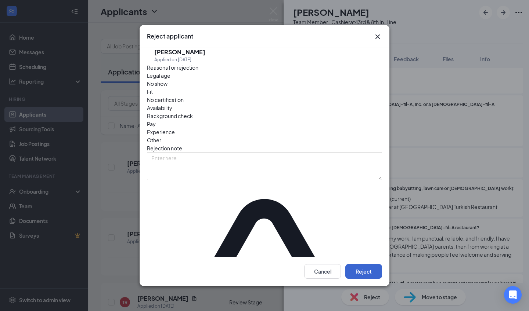
click at [366, 264] on button "Reject" at bounding box center [363, 271] width 37 height 15
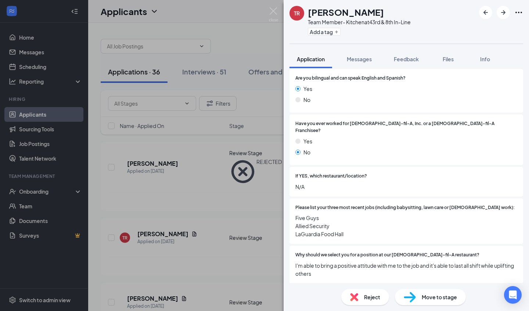
scroll to position [109, 0]
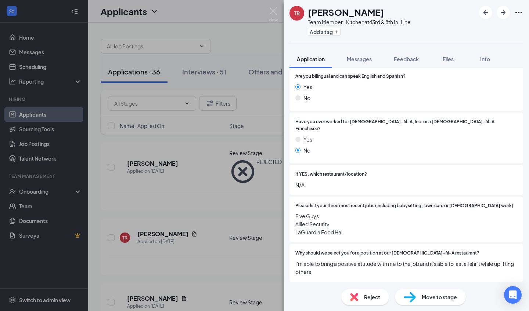
click at [369, 290] on div "Reject" at bounding box center [365, 297] width 48 height 16
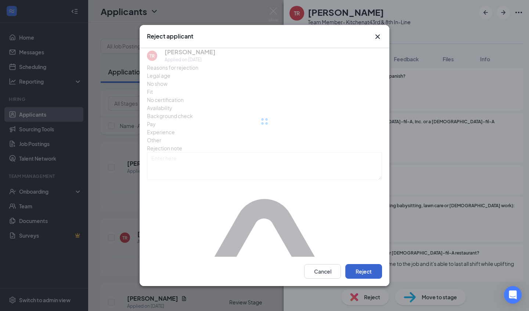
click at [366, 264] on button "Reject" at bounding box center [363, 271] width 37 height 15
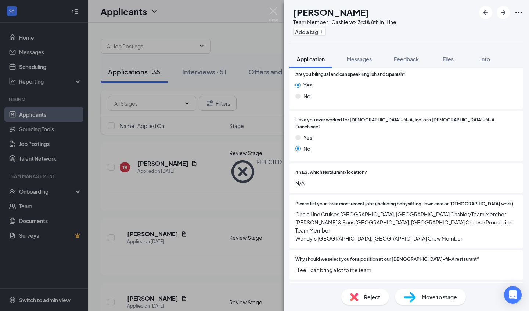
scroll to position [180, 0]
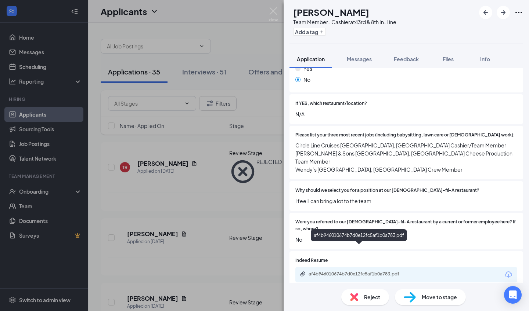
click at [339, 271] on div "af4b946010674b7d0e12fc5af1b0a783.pdf" at bounding box center [359, 274] width 103 height 6
click at [375, 297] on span "Reject" at bounding box center [372, 297] width 16 height 8
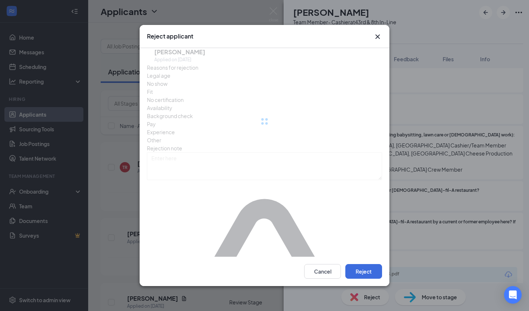
click at [375, 266] on div "Cancel Reject" at bounding box center [265, 271] width 250 height 29
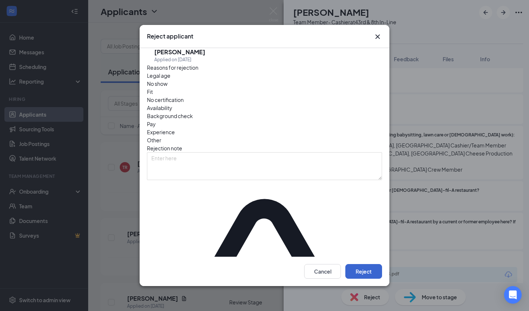
click at [374, 264] on button "Reject" at bounding box center [363, 271] width 37 height 15
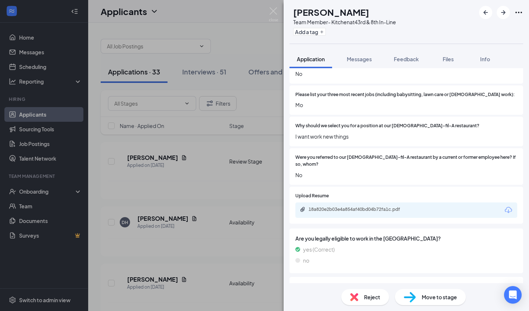
scroll to position [241, 0]
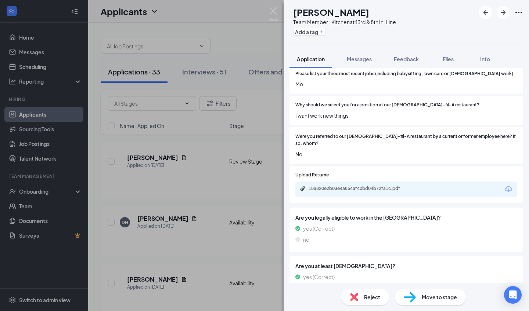
click at [364, 297] on span "Reject" at bounding box center [372, 297] width 16 height 8
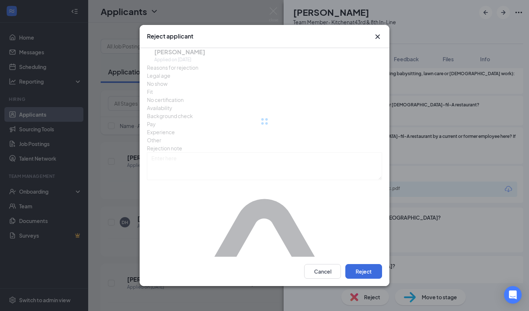
click at [361, 257] on div "Cancel Reject" at bounding box center [265, 271] width 250 height 29
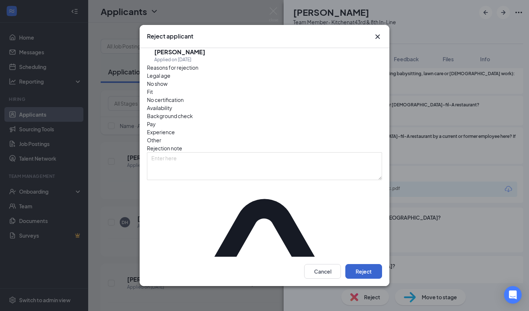
click at [361, 264] on button "Reject" at bounding box center [363, 271] width 37 height 15
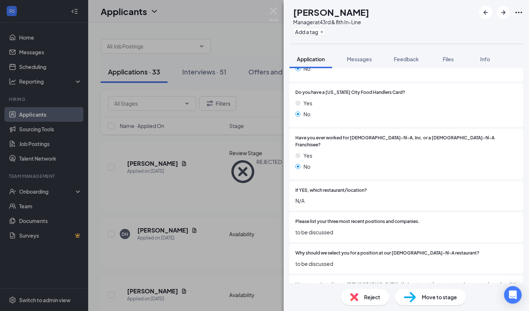
scroll to position [168, 0]
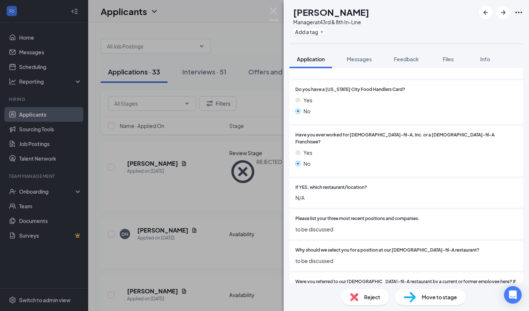
click at [361, 285] on div "Reject Move to stage" at bounding box center [405, 297] width 245 height 28
click at [363, 292] on div "Reject" at bounding box center [365, 297] width 48 height 16
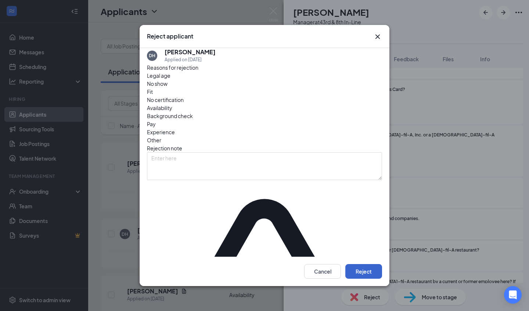
click at [365, 264] on button "Reject" at bounding box center [363, 271] width 37 height 15
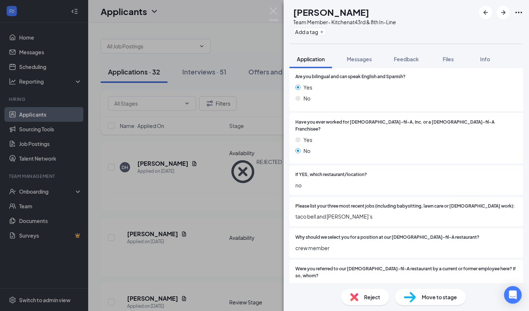
scroll to position [183, 0]
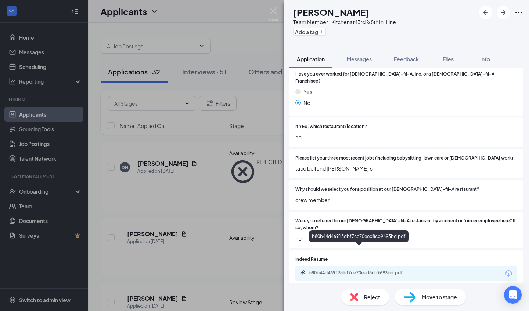
click at [374, 270] on div "b80b44d46913dbf7ce70eed8cb9693bd.pdf" at bounding box center [359, 273] width 103 height 6
click at [413, 298] on span "Are you legally eligible to work in the [GEOGRAPHIC_DATA]?" at bounding box center [406, 302] width 222 height 8
click at [413, 293] on img at bounding box center [410, 297] width 12 height 11
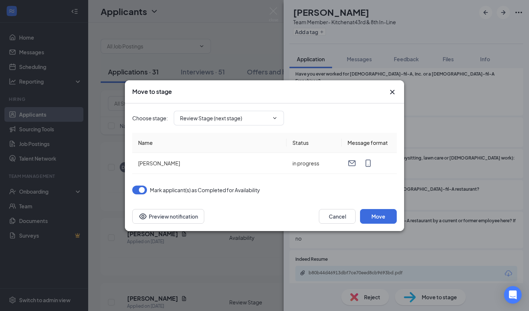
click at [259, 147] on th "Name" at bounding box center [209, 143] width 154 height 20
click at [256, 129] on div "Choose stage : Review Stage (next stage)" at bounding box center [264, 118] width 264 height 29
click at [257, 122] on span "Review Stage (next stage)" at bounding box center [229, 118] width 110 height 15
click at [252, 116] on input "Review Stage (next stage)" at bounding box center [224, 118] width 89 height 8
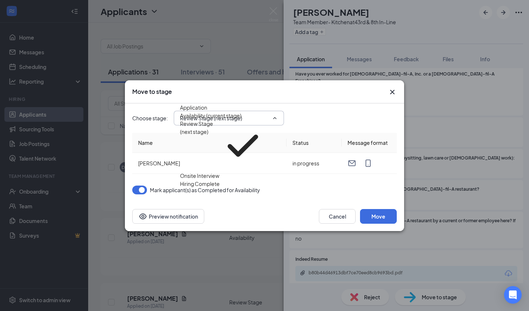
click at [213, 172] on div "Onsite Interview" at bounding box center [199, 176] width 39 height 8
type input "Onsite Interview"
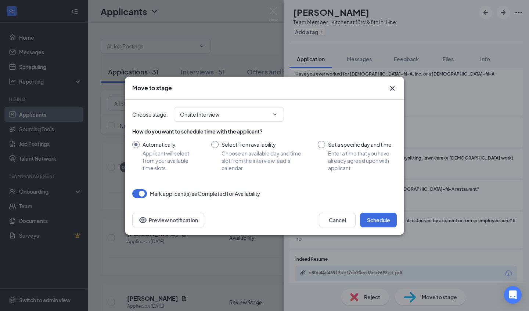
click at [261, 161] on span "Choose an available day and time slot from the interview lead’s calendar" at bounding box center [262, 161] width 82 height 22
click at [261, 161] on input "Select from availability Choose an available day and time slot from the intervi…" at bounding box center [257, 156] width 92 height 31
radio input "true"
radio input "false"
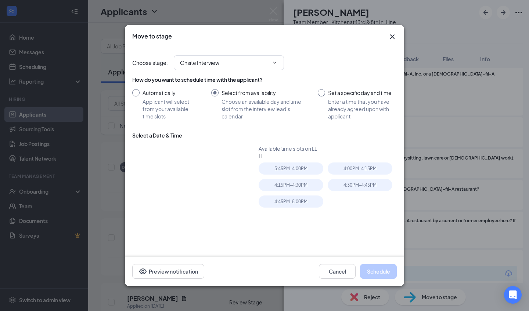
type input "[DATE]"
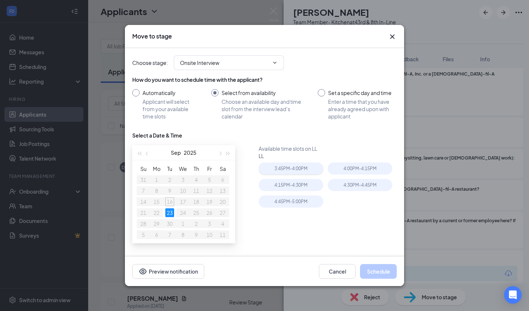
click at [296, 173] on div "3:45PM - 4:00PM" at bounding box center [290, 169] width 65 height 12
click at [381, 271] on button "Schedule" at bounding box center [378, 271] width 37 height 15
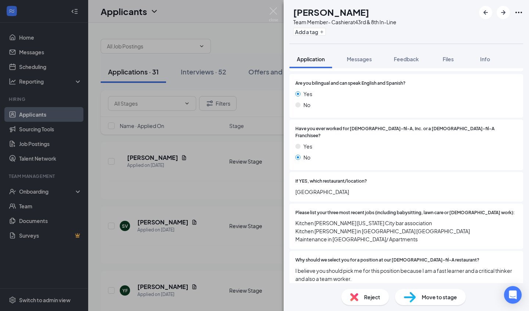
scroll to position [117, 0]
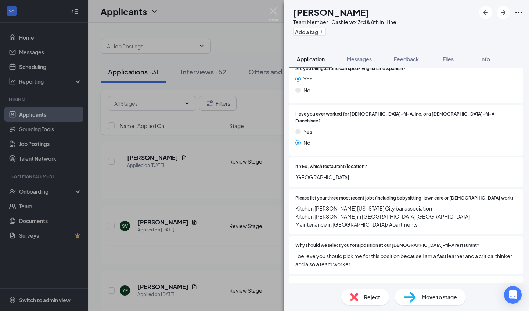
click at [374, 292] on div "Reject" at bounding box center [365, 297] width 48 height 16
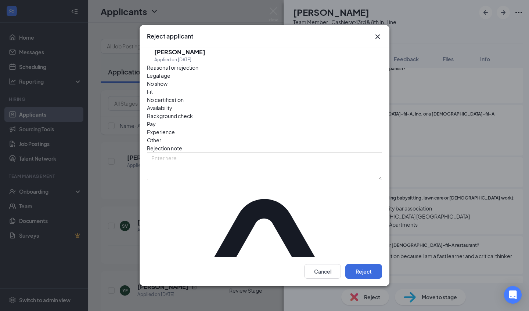
click at [373, 268] on div "Cancel Reject" at bounding box center [265, 271] width 250 height 29
click at [373, 264] on button "Reject" at bounding box center [363, 271] width 37 height 15
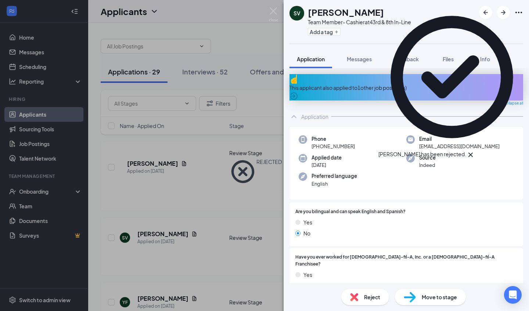
click at [366, 303] on div "Reject" at bounding box center [365, 297] width 48 height 16
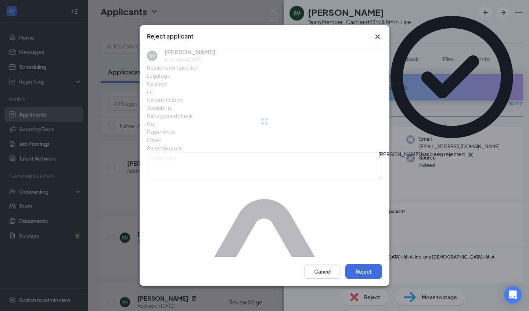
click at [368, 271] on div "Cancel Reject" at bounding box center [265, 271] width 250 height 29
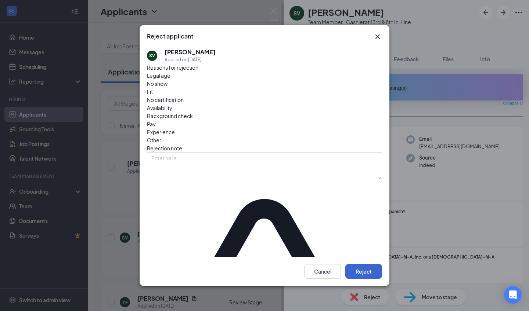
click at [368, 264] on button "Reject" at bounding box center [363, 271] width 37 height 15
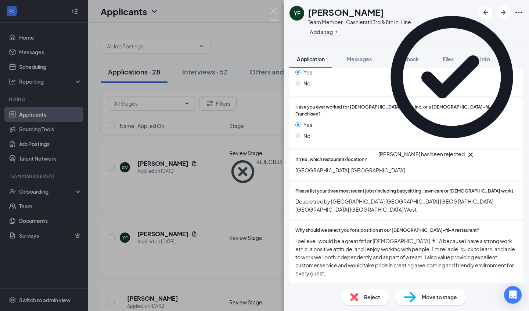
scroll to position [158, 0]
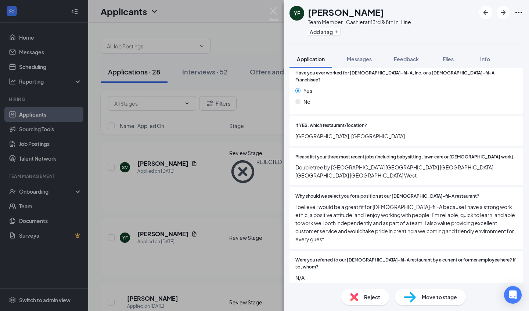
click at [366, 300] on span "Reject" at bounding box center [372, 297] width 16 height 8
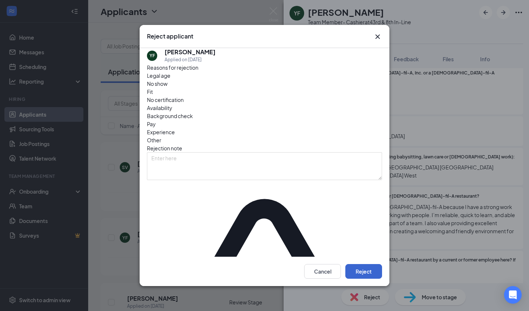
click at [364, 264] on button "Reject" at bounding box center [363, 271] width 37 height 15
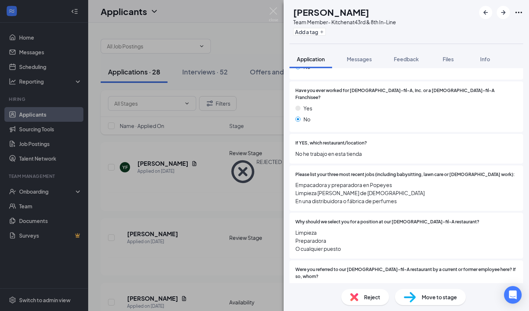
scroll to position [96, 0]
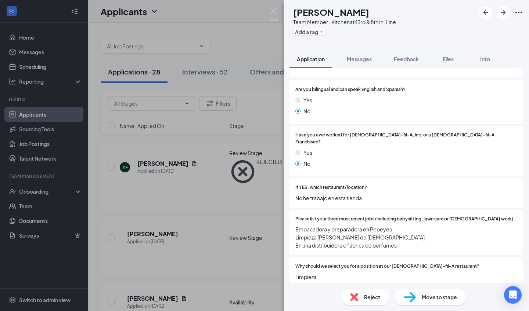
click at [434, 304] on div "Move to stage" at bounding box center [430, 297] width 71 height 16
type input "Onsite Interview (next stage)"
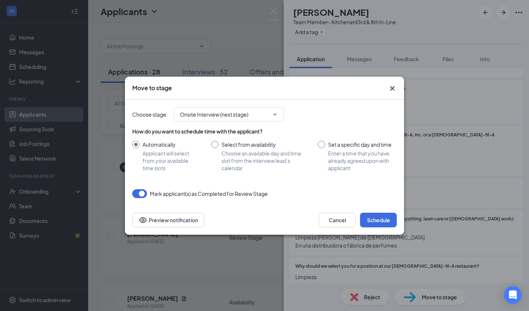
click at [268, 147] on div "Select from availability" at bounding box center [262, 144] width 82 height 7
click at [268, 147] on input "Select from availability Choose an available day and time slot from the intervi…" at bounding box center [257, 156] width 92 height 31
radio input "true"
radio input "false"
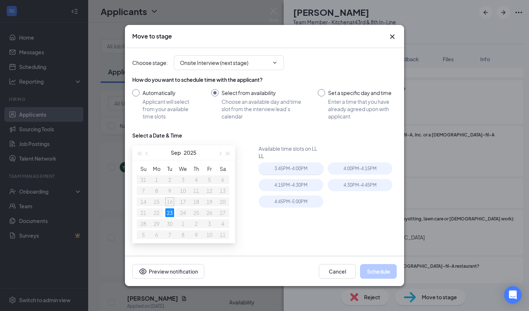
click at [290, 170] on div "3:45PM - 4:00PM" at bounding box center [290, 169] width 65 height 12
click at [378, 271] on button "Schedule" at bounding box center [378, 271] width 37 height 15
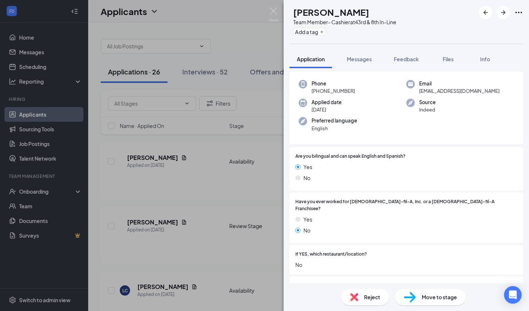
scroll to position [79, 0]
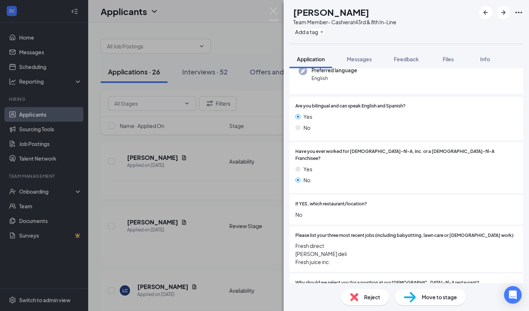
click at [365, 292] on div "Reject" at bounding box center [365, 297] width 48 height 16
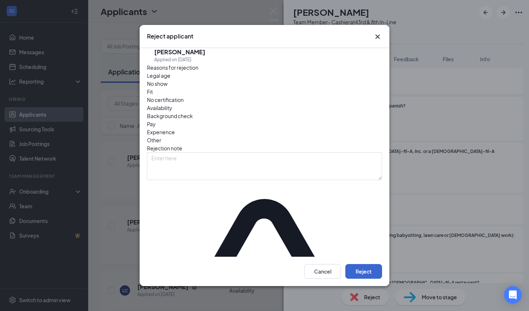
click at [365, 264] on button "Reject" at bounding box center [363, 271] width 37 height 15
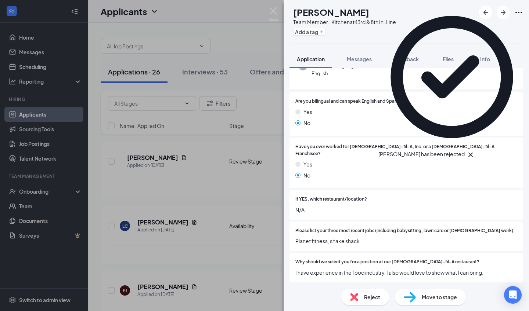
scroll to position [113, 0]
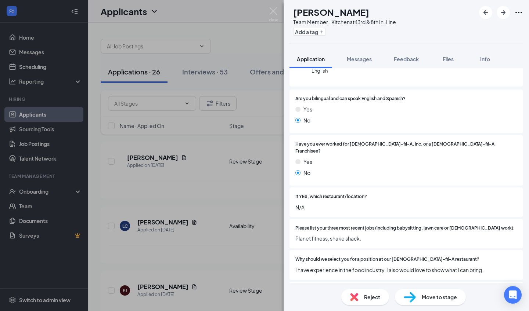
click at [368, 290] on div "Reject" at bounding box center [365, 297] width 48 height 16
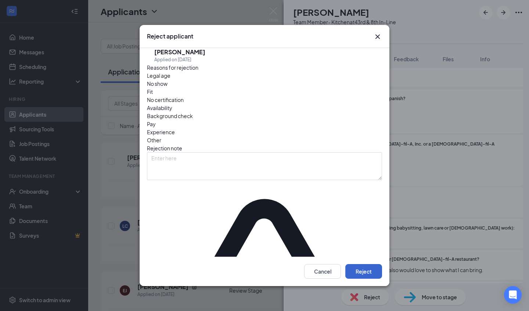
click at [366, 264] on button "Reject" at bounding box center [363, 271] width 37 height 15
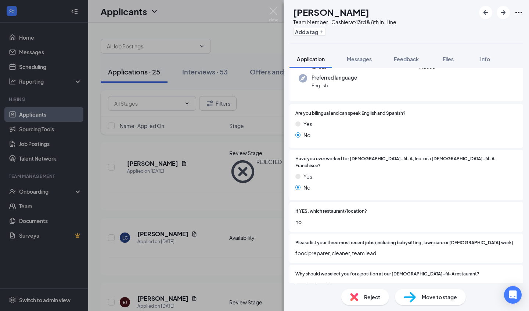
scroll to position [77, 0]
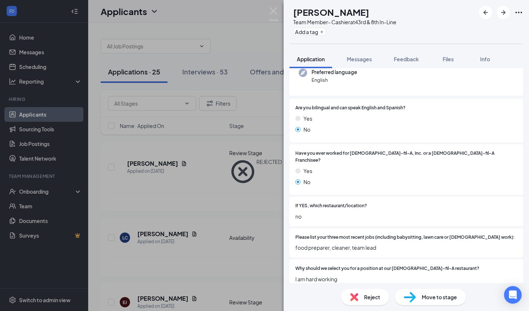
click at [368, 292] on div "Reject" at bounding box center [365, 297] width 48 height 16
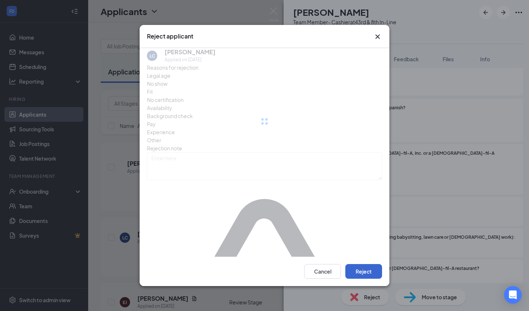
click at [370, 264] on button "Reject" at bounding box center [363, 271] width 37 height 15
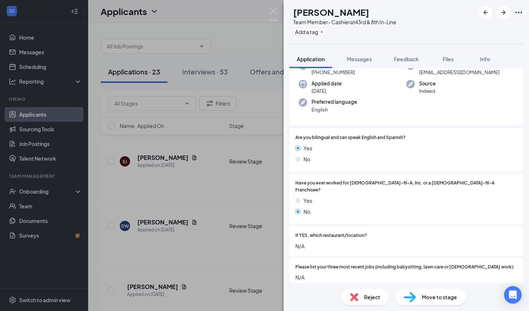
scroll to position [55, 0]
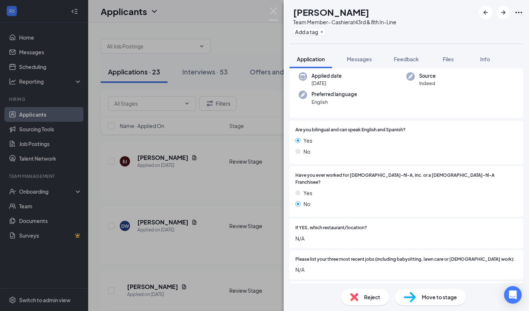
click at [372, 296] on span "Reject" at bounding box center [372, 297] width 16 height 8
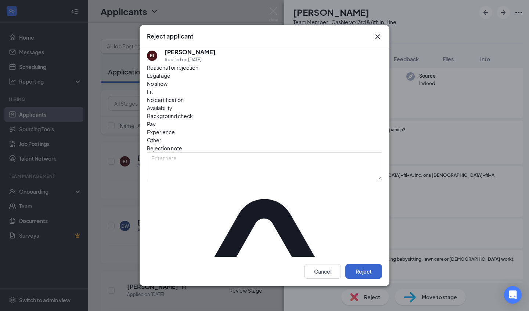
click at [370, 264] on button "Reject" at bounding box center [363, 271] width 37 height 15
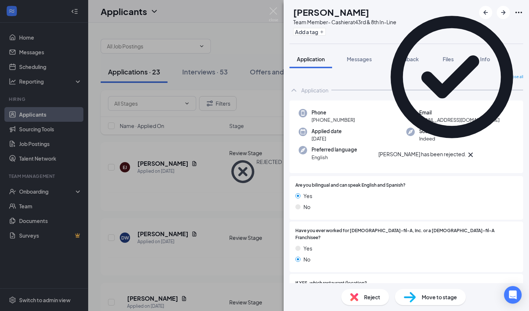
click at [367, 296] on span "Reject" at bounding box center [372, 297] width 16 height 8
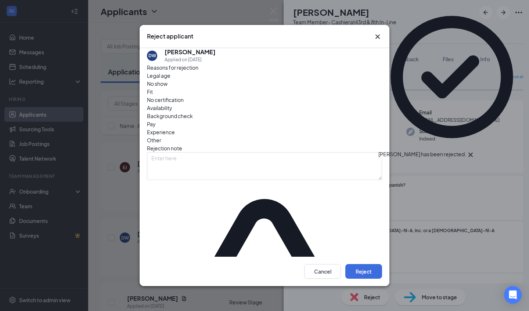
click at [370, 273] on div "Cancel Reject" at bounding box center [265, 271] width 250 height 29
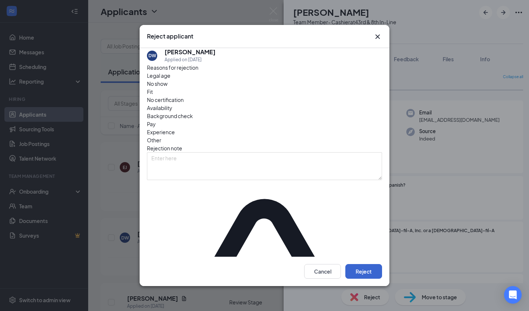
click at [370, 264] on button "Reject" at bounding box center [363, 271] width 37 height 15
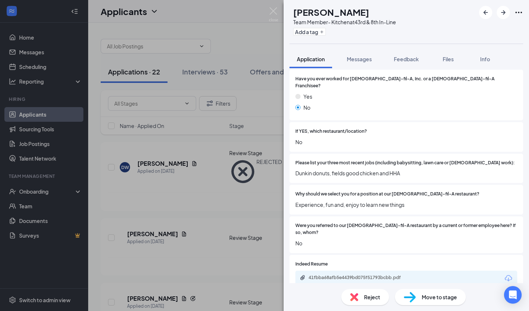
scroll to position [156, 0]
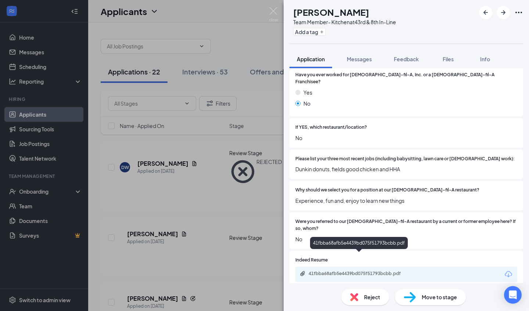
click at [358, 271] on div "41fbba68afb5e4439bd075f51793bcbb.pdf" at bounding box center [359, 274] width 119 height 7
click at [352, 299] on img at bounding box center [354, 297] width 8 height 8
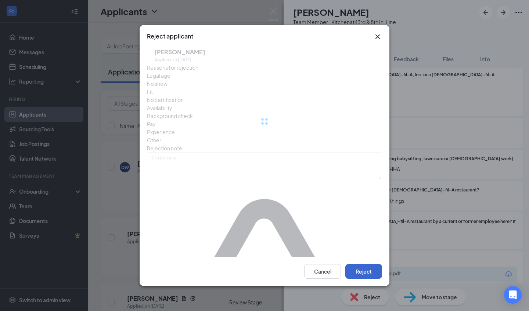
click at [364, 265] on button "Reject" at bounding box center [363, 271] width 37 height 15
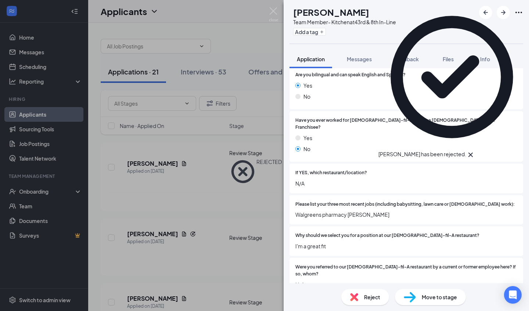
scroll to position [137, 0]
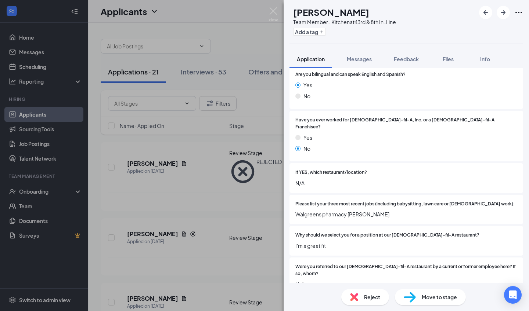
click at [357, 293] on img at bounding box center [354, 297] width 8 height 8
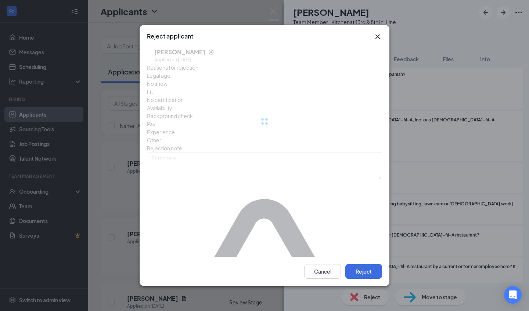
click at [362, 257] on div "Cancel Reject" at bounding box center [265, 271] width 250 height 29
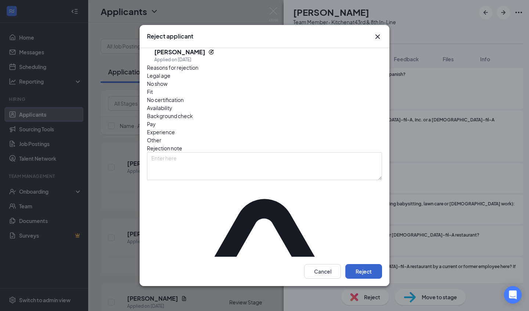
click at [362, 264] on button "Reject" at bounding box center [363, 271] width 37 height 15
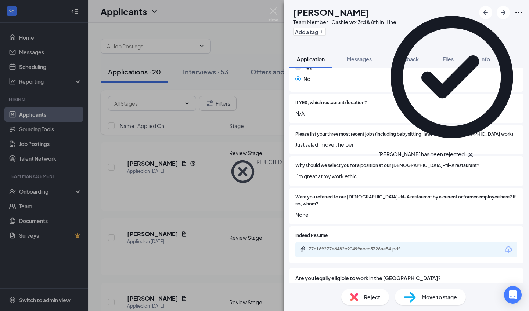
scroll to position [181, 0]
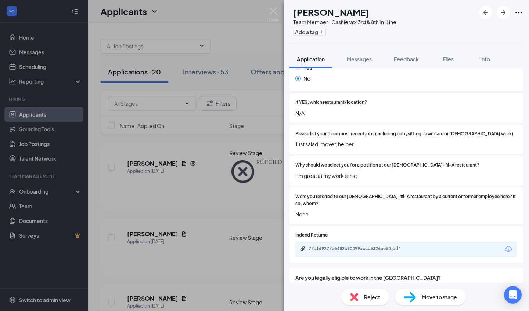
click at [372, 292] on div "Reject" at bounding box center [365, 297] width 48 height 16
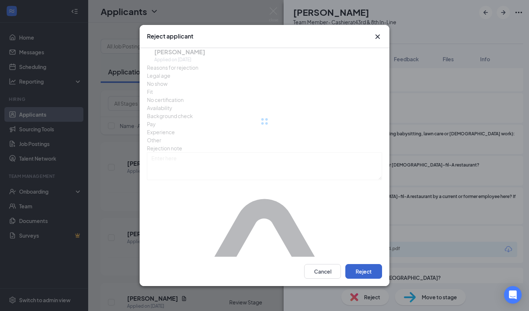
click at [371, 264] on button "Reject" at bounding box center [363, 271] width 37 height 15
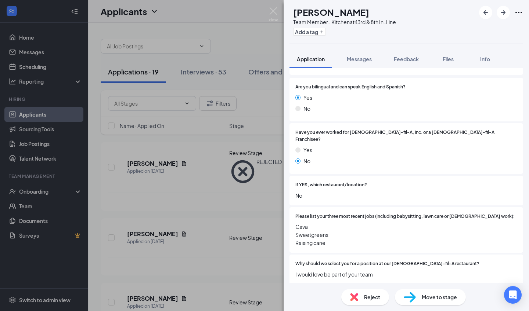
scroll to position [125, 0]
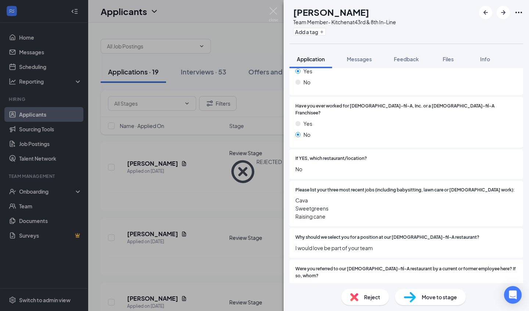
click at [367, 292] on div "Reject" at bounding box center [365, 297] width 48 height 16
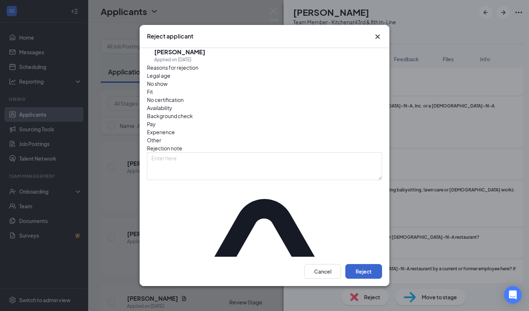
click at [368, 264] on button "Reject" at bounding box center [363, 271] width 37 height 15
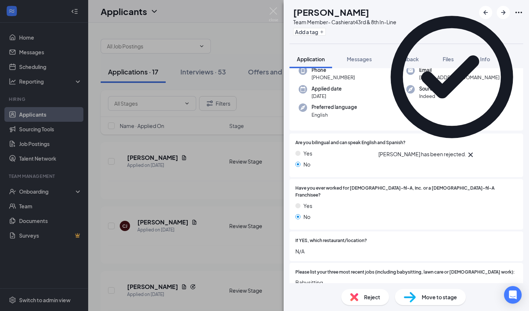
scroll to position [43, 0]
click at [369, 295] on span "Reject" at bounding box center [372, 297] width 16 height 8
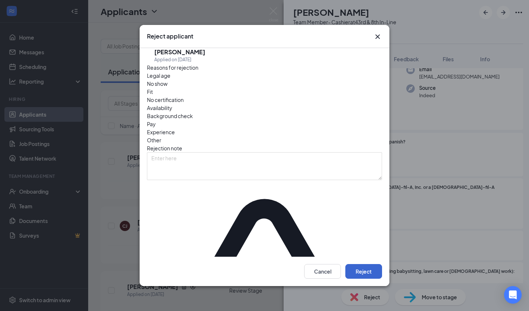
click at [357, 264] on button "Reject" at bounding box center [363, 271] width 37 height 15
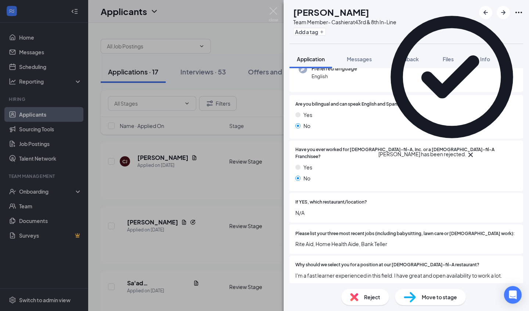
scroll to position [82, 0]
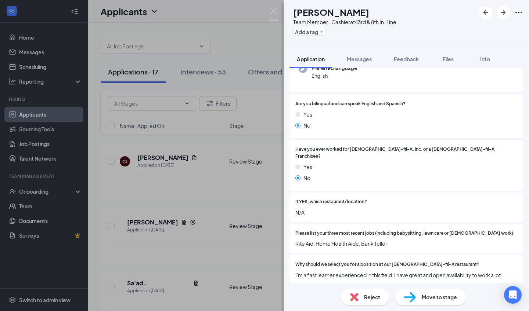
click at [363, 296] on div "Reject" at bounding box center [365, 297] width 48 height 16
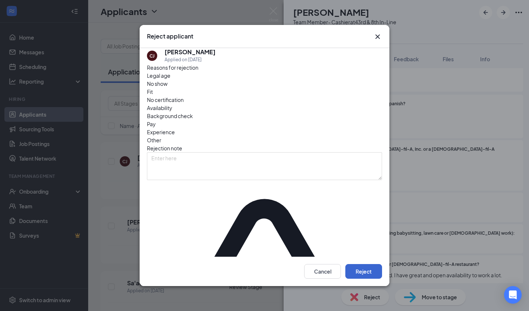
click at [369, 264] on button "Reject" at bounding box center [363, 271] width 37 height 15
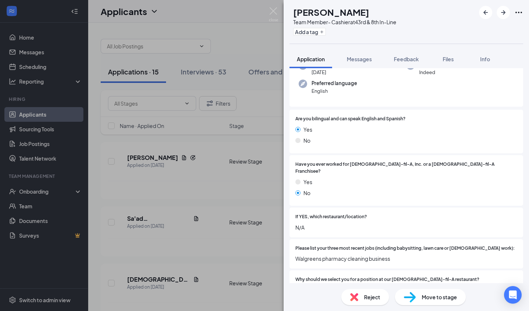
scroll to position [108, 0]
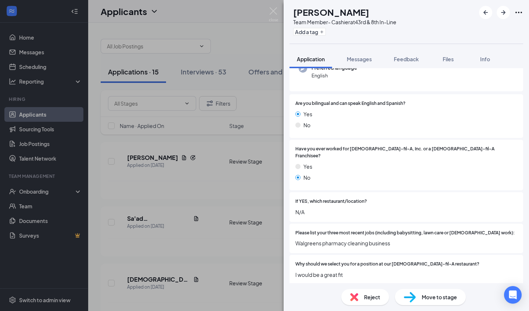
click at [368, 289] on div "Reject" at bounding box center [365, 297] width 48 height 16
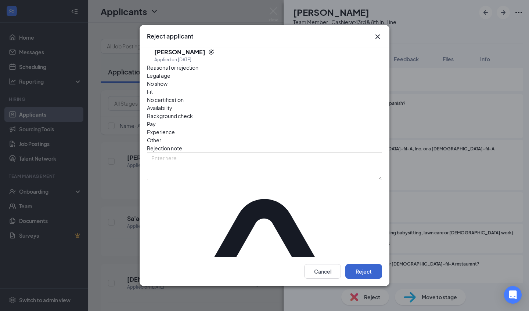
click at [369, 264] on button "Reject" at bounding box center [363, 271] width 37 height 15
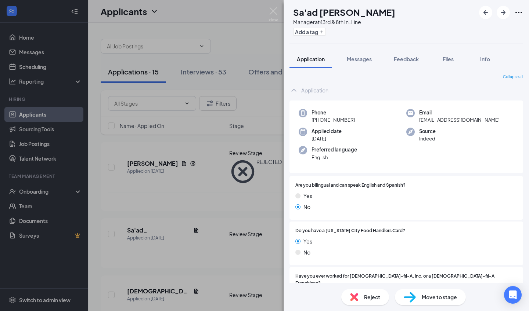
click at [372, 296] on span "Reject" at bounding box center [372, 297] width 16 height 8
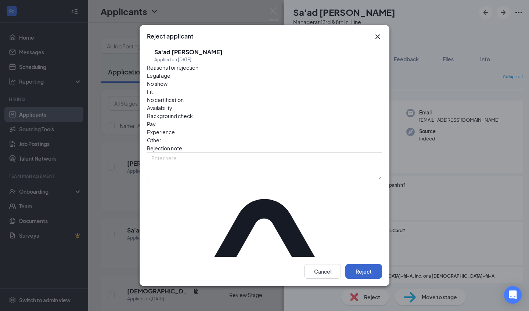
click at [375, 264] on button "Reject" at bounding box center [363, 271] width 37 height 15
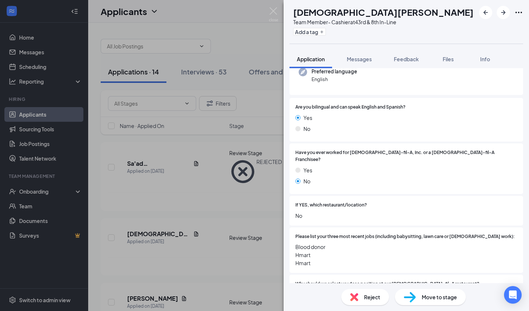
scroll to position [83, 0]
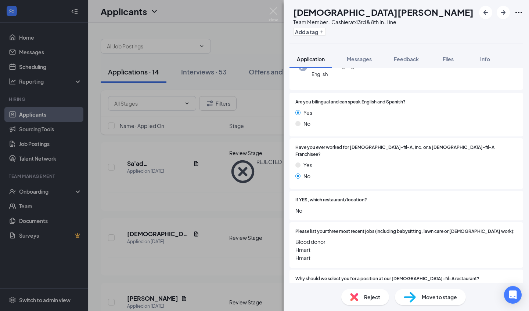
click at [374, 302] on div "Reject" at bounding box center [365, 297] width 48 height 16
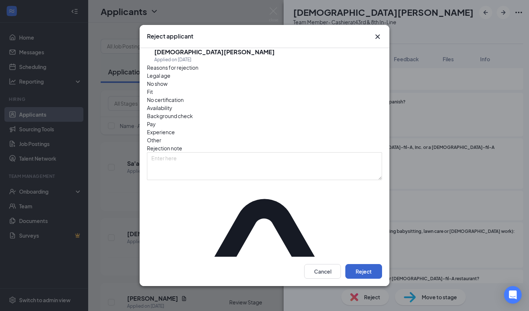
click at [373, 264] on button "Reject" at bounding box center [363, 271] width 37 height 15
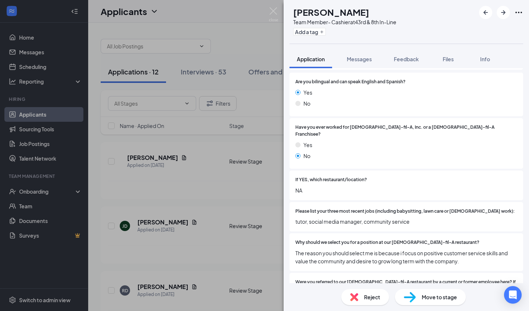
scroll to position [104, 0]
click at [373, 299] on span "Reject" at bounding box center [372, 297] width 16 height 8
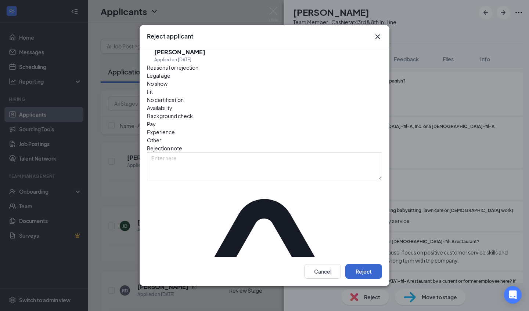
click at [373, 264] on button "Reject" at bounding box center [363, 271] width 37 height 15
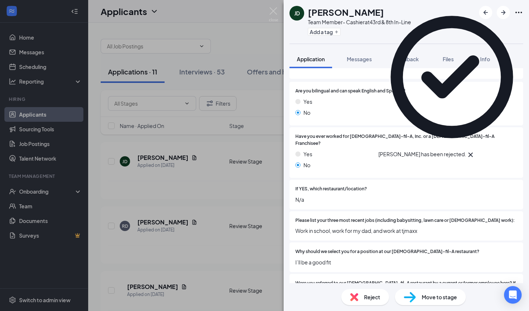
scroll to position [101, 0]
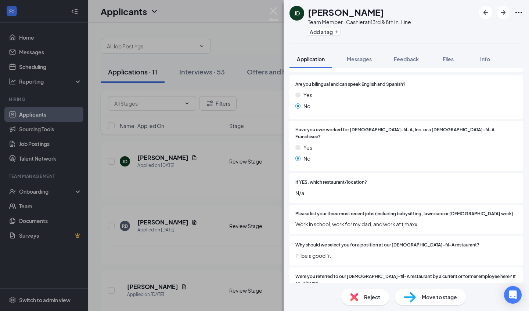
click at [366, 290] on div "Reject" at bounding box center [365, 297] width 48 height 16
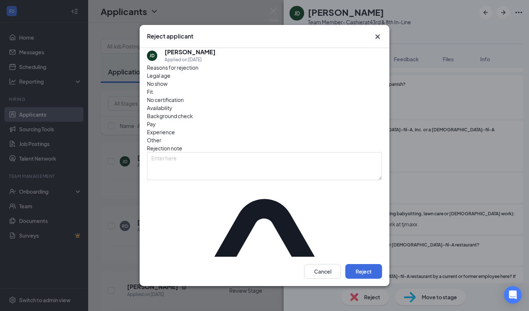
click at [366, 267] on div "Cancel Reject" at bounding box center [265, 271] width 250 height 29
click at [366, 264] on button "Reject" at bounding box center [363, 271] width 37 height 15
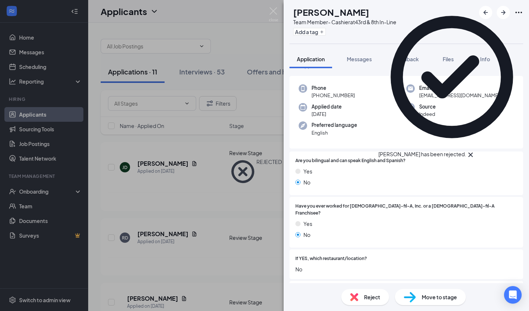
scroll to position [26, 0]
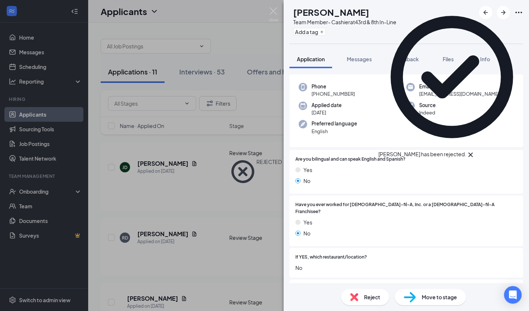
click at [368, 293] on span "Reject" at bounding box center [372, 297] width 16 height 8
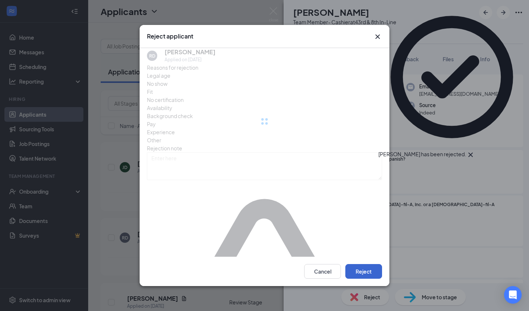
click at [369, 265] on button "Reject" at bounding box center [363, 271] width 37 height 15
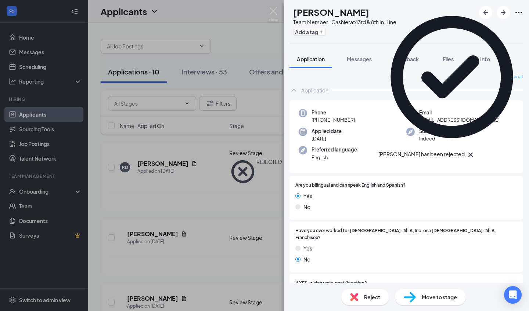
click at [371, 293] on div "Reject" at bounding box center [365, 297] width 48 height 16
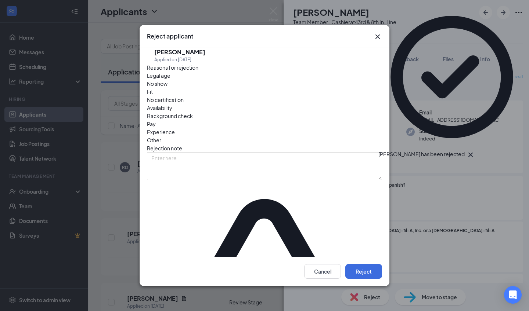
click at [371, 267] on div "Cancel Reject" at bounding box center [265, 271] width 250 height 29
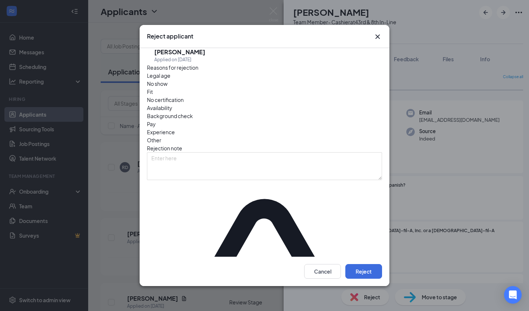
click at [373, 267] on div "Cancel Reject" at bounding box center [265, 271] width 250 height 29
click at [368, 264] on button "Reject" at bounding box center [363, 271] width 37 height 15
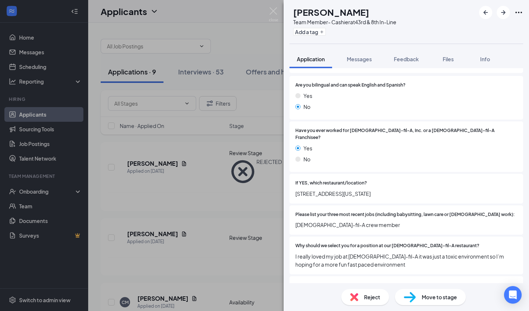
scroll to position [101, 0]
click at [372, 300] on span "Reject" at bounding box center [372, 297] width 16 height 8
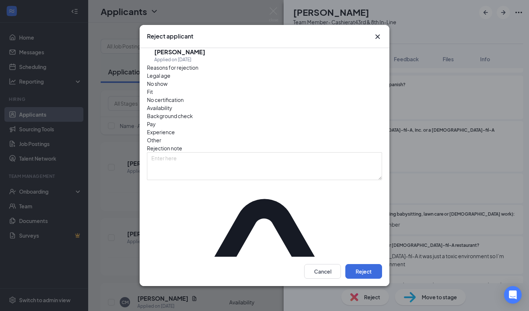
click at [369, 257] on div "Cancel Reject" at bounding box center [265, 271] width 250 height 29
click at [370, 264] on button "Reject" at bounding box center [363, 271] width 37 height 15
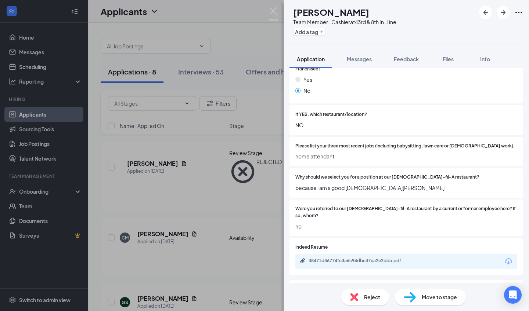
scroll to position [180, 0]
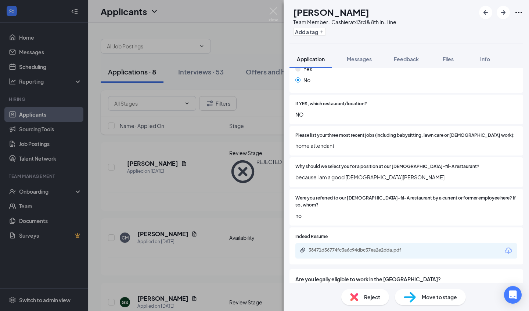
click at [372, 300] on span "Reject" at bounding box center [372, 297] width 16 height 8
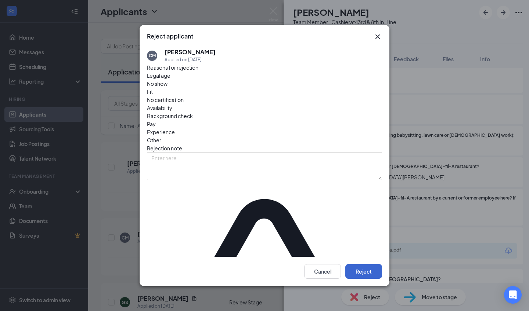
click at [370, 264] on button "Reject" at bounding box center [363, 271] width 37 height 15
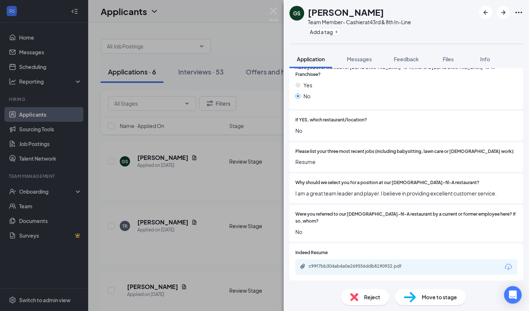
scroll to position [164, 0]
click at [325, 263] on div "c99f7bb304ab4a0e269556ddb8190932.pdf" at bounding box center [359, 266] width 119 height 7
click at [357, 309] on div "Reject Move to stage" at bounding box center [405, 297] width 245 height 28
click at [357, 299] on img at bounding box center [354, 297] width 8 height 8
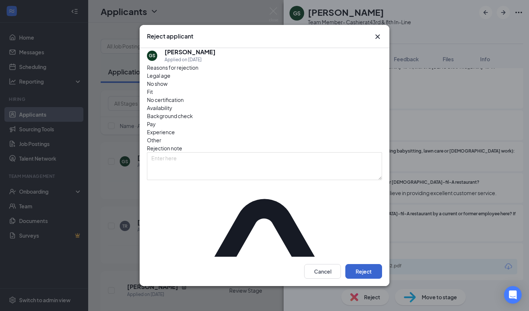
click at [359, 264] on button "Reject" at bounding box center [363, 271] width 37 height 15
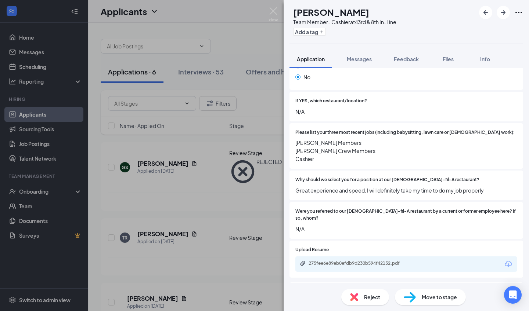
scroll to position [277, 0]
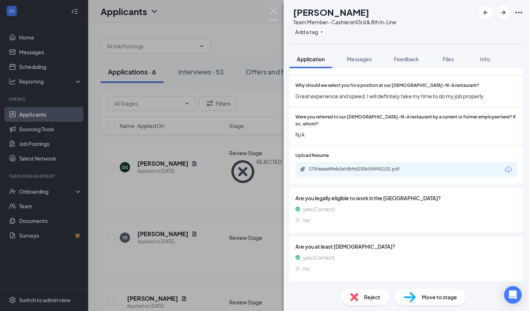
click at [364, 294] on span "Reject" at bounding box center [372, 297] width 16 height 8
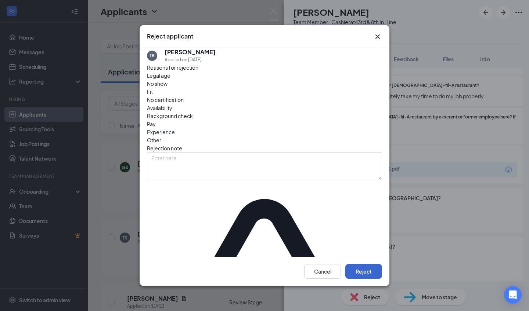
click at [363, 264] on button "Reject" at bounding box center [363, 271] width 37 height 15
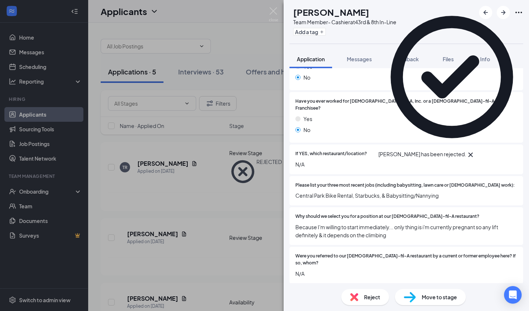
scroll to position [158, 0]
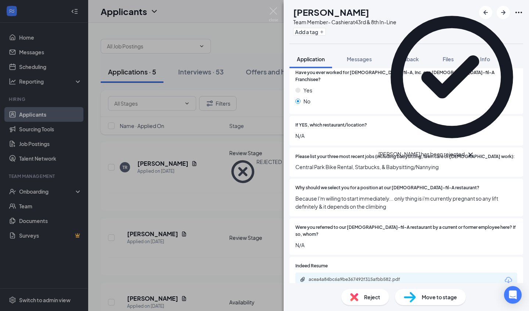
click at [367, 292] on div "Reject" at bounding box center [365, 297] width 48 height 16
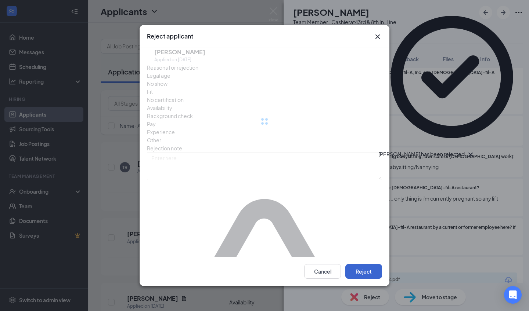
click at [370, 264] on button "Reject" at bounding box center [363, 271] width 37 height 15
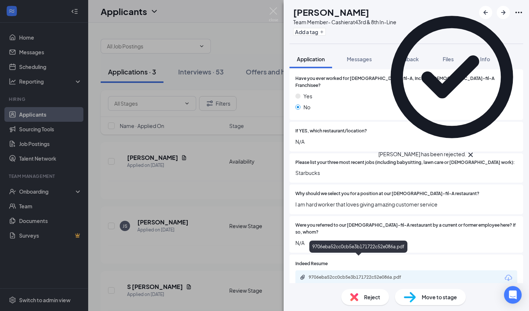
scroll to position [162, 0]
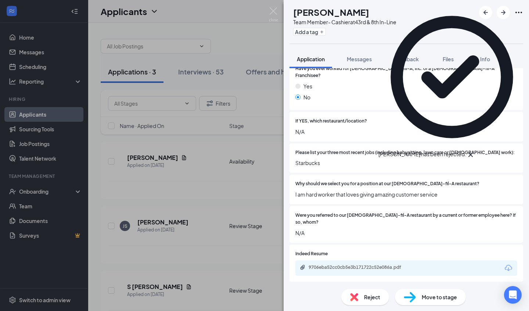
click at [370, 287] on div "Reject Move to stage" at bounding box center [405, 297] width 245 height 28
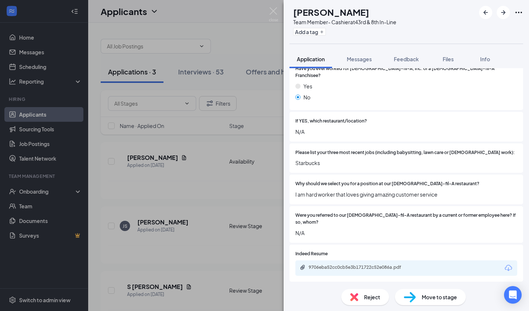
click at [370, 294] on span "Reject" at bounding box center [372, 297] width 16 height 8
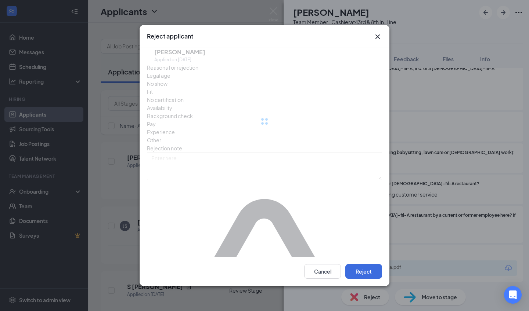
click at [371, 268] on div "Cancel Reject" at bounding box center [265, 271] width 250 height 29
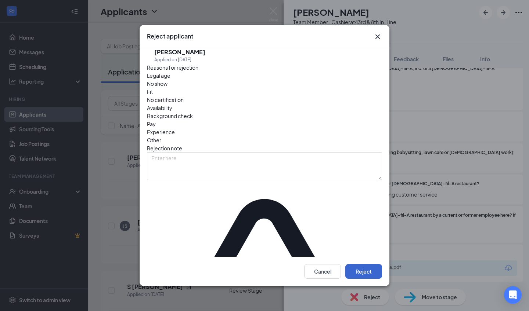
click at [371, 264] on button "Reject" at bounding box center [363, 271] width 37 height 15
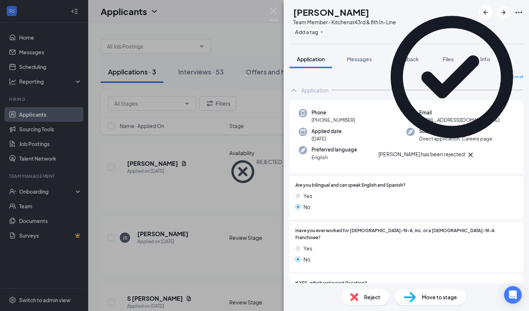
scroll to position [36, 0]
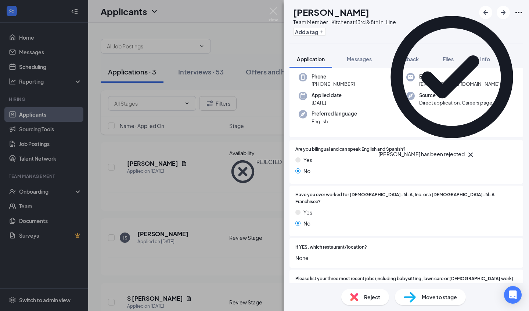
click at [361, 290] on div "Reject" at bounding box center [365, 297] width 48 height 16
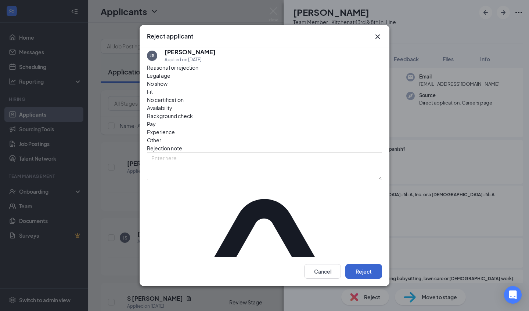
click at [362, 266] on button "Reject" at bounding box center [363, 271] width 37 height 15
click at [362, 264] on button "button" at bounding box center [363, 271] width 37 height 15
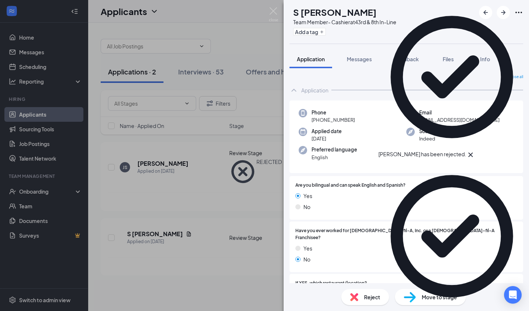
click at [362, 303] on div "Reject" at bounding box center [365, 297] width 48 height 16
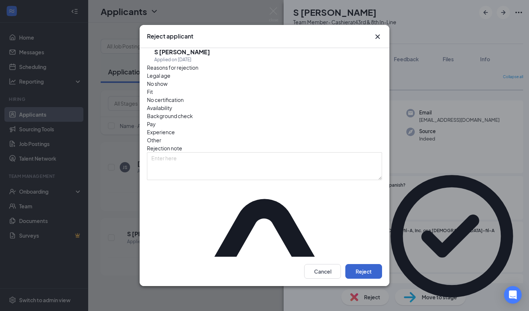
click at [368, 264] on button "Reject" at bounding box center [363, 271] width 37 height 15
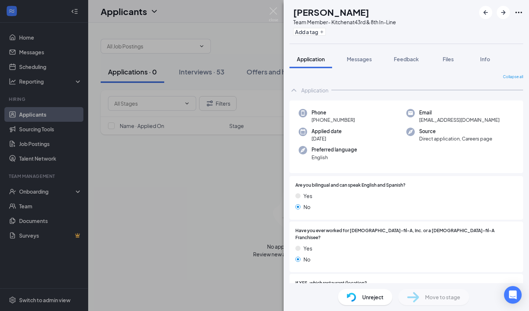
click at [278, 15] on div "JS [PERSON_NAME] Team Member- Kitchen at 43rd & 8th In-Line Add a tag Applicati…" at bounding box center [264, 155] width 529 height 311
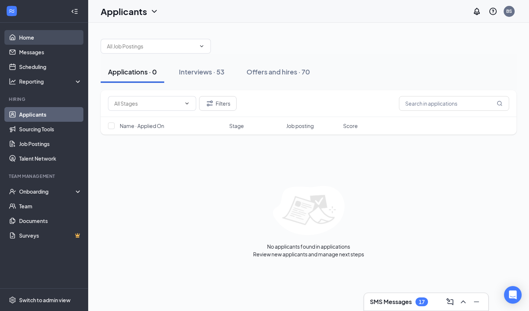
click at [59, 42] on link "Home" at bounding box center [50, 37] width 63 height 15
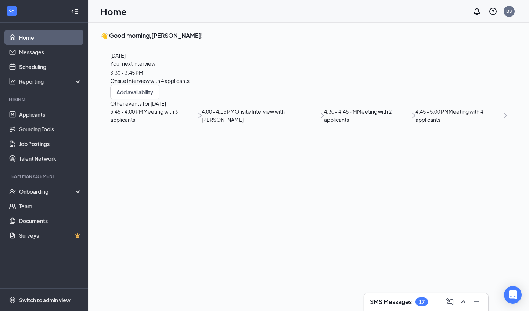
click at [143, 76] on span "3:30 - 3:45 PM" at bounding box center [126, 72] width 33 height 7
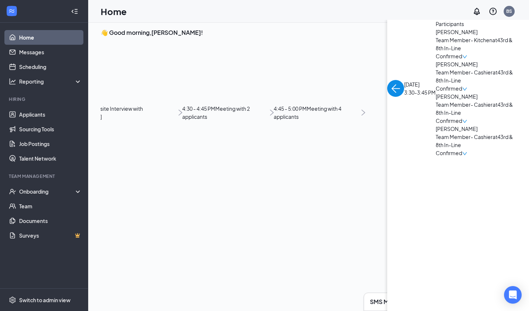
click at [387, 67] on div "[DATE] 3:30-3:45 PM" at bounding box center [411, 88] width 48 height 137
click at [387, 80] on img "back-button" at bounding box center [395, 88] width 17 height 17
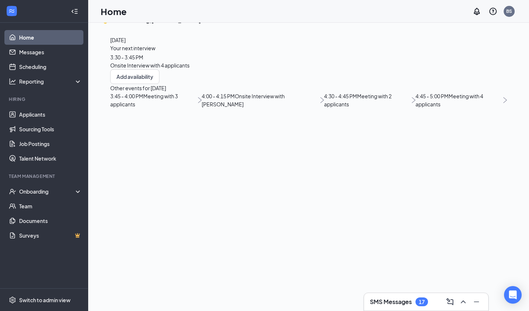
scroll to position [15, 0]
click at [415, 100] on span "4:45 - 5:00 PM" at bounding box center [431, 96] width 33 height 7
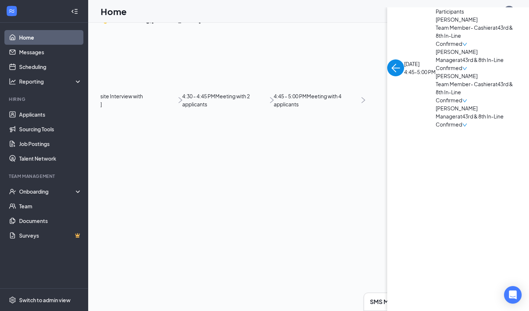
click at [387, 59] on img "back-button" at bounding box center [395, 67] width 17 height 17
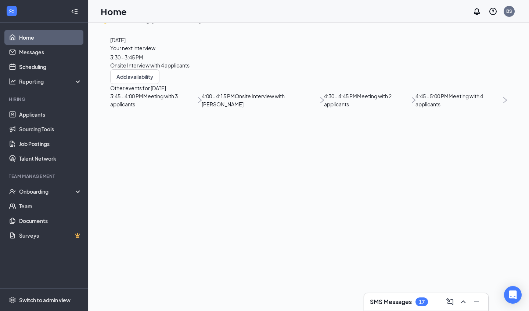
click at [324, 100] on span "4:30 - 4:45 PM" at bounding box center [340, 96] width 33 height 7
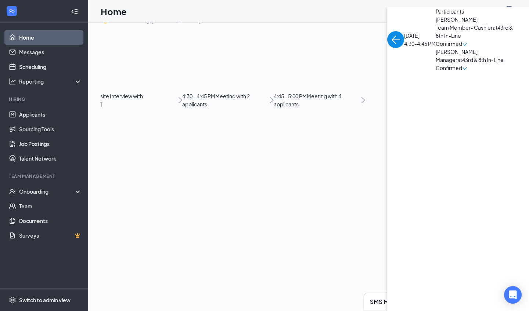
click at [387, 48] on img "back-button" at bounding box center [395, 39] width 17 height 17
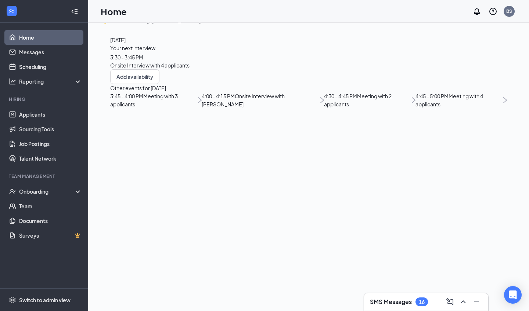
click at [202, 108] on span "Onsite Interview with [PERSON_NAME]" at bounding box center [243, 100] width 83 height 15
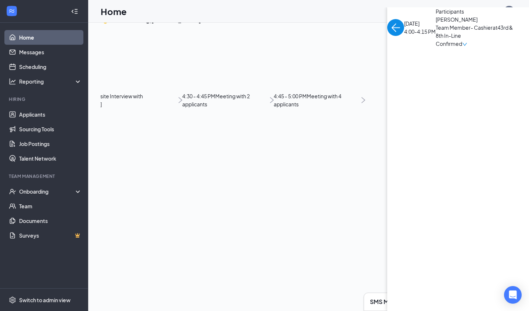
click at [20, 35] on link "Home" at bounding box center [50, 37] width 63 height 15
click at [28, 41] on link "Home" at bounding box center [50, 37] width 63 height 15
click at [49, 31] on link "Home" at bounding box center [50, 37] width 63 height 15
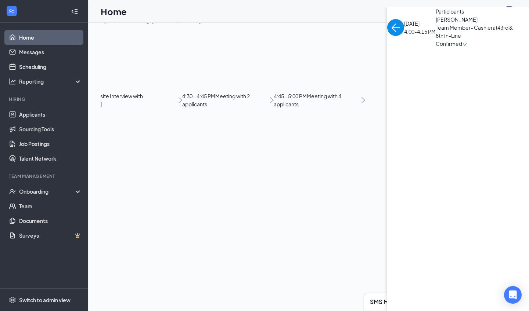
click at [69, 41] on link "Home" at bounding box center [50, 37] width 63 height 15
